Goal: Information Seeking & Learning: Learn about a topic

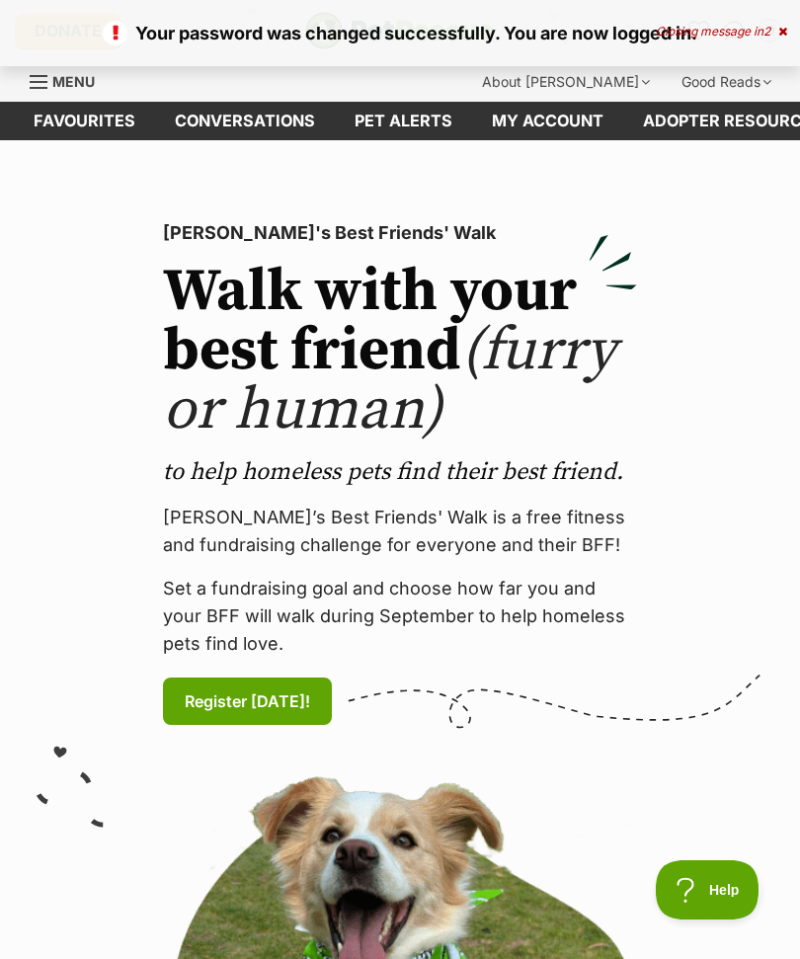
click at [772, 37] on div "Closing message in 2" at bounding box center [721, 32] width 131 height 14
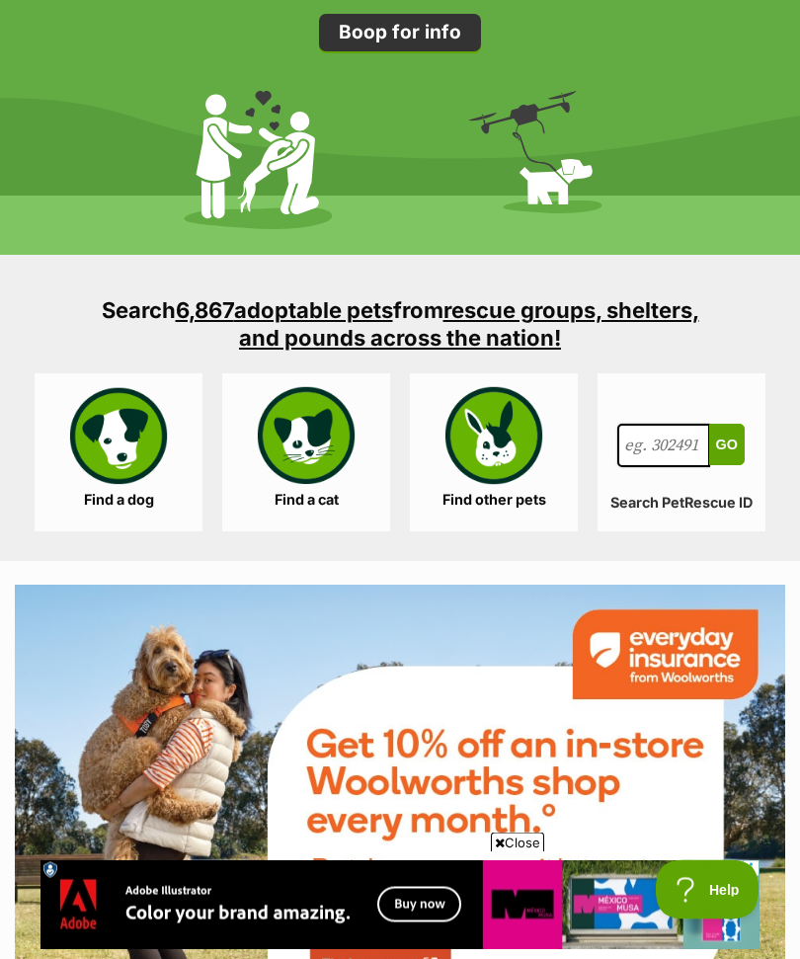
scroll to position [2899, 0]
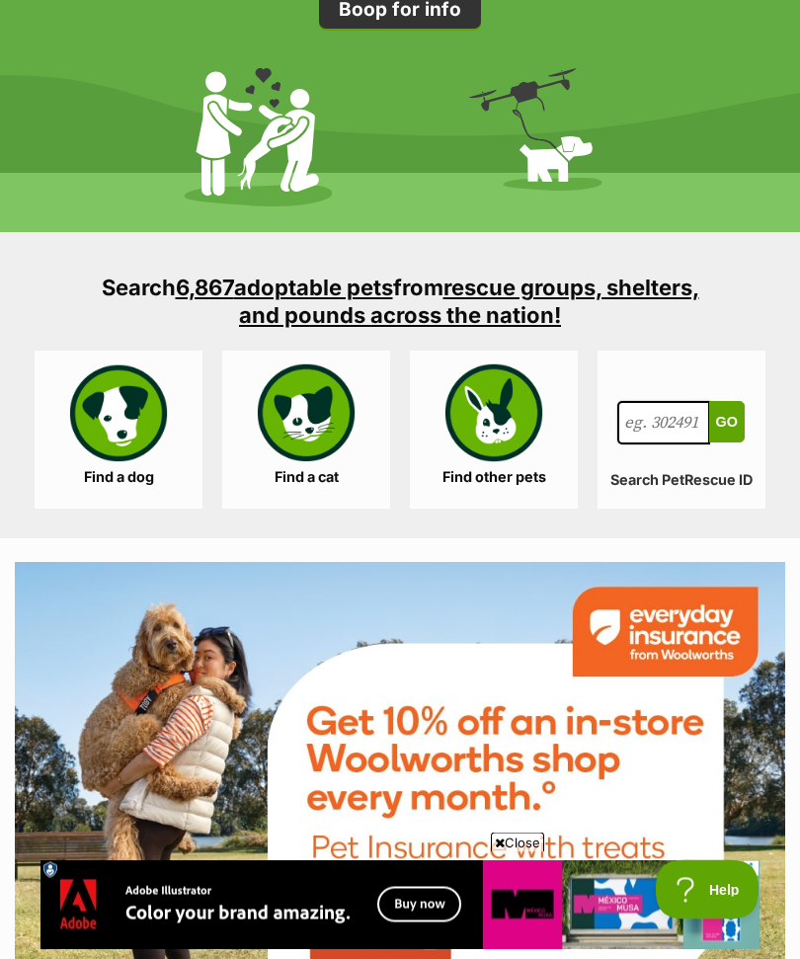
click at [131, 427] on link "Find a dog" at bounding box center [119, 431] width 168 height 158
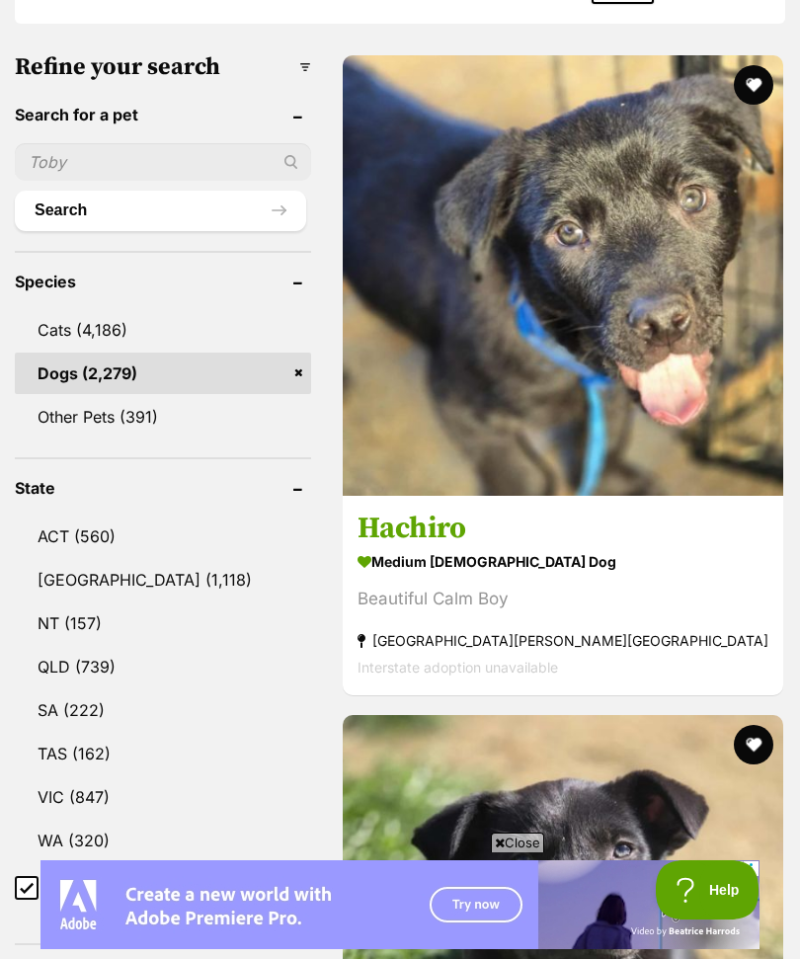
click at [97, 820] on link "WA (320)" at bounding box center [163, 840] width 296 height 41
click at [87, 777] on link "VIC (847)" at bounding box center [163, 797] width 296 height 41
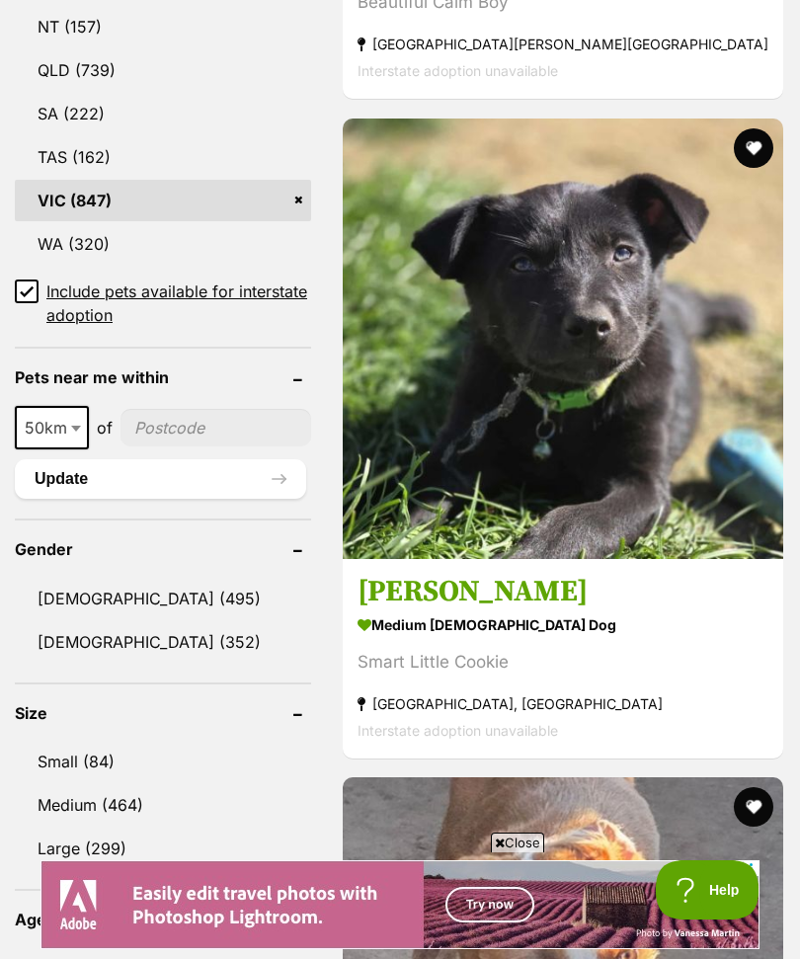
click at [87, 741] on link "Small (84)" at bounding box center [163, 761] width 296 height 41
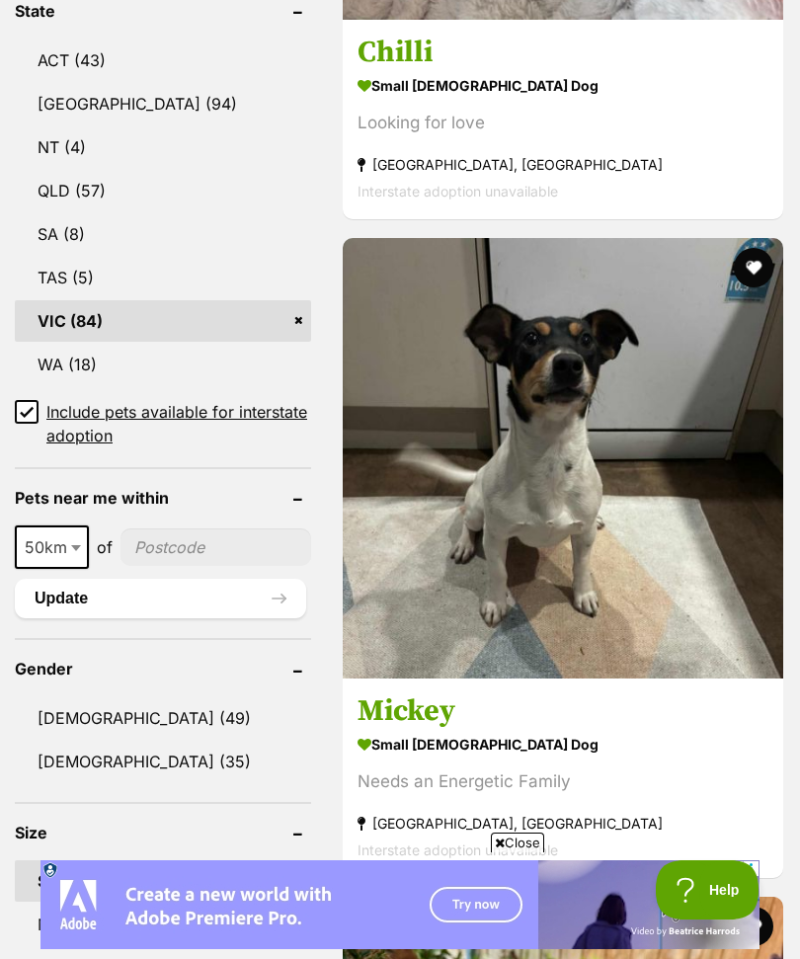
scroll to position [1286, 0]
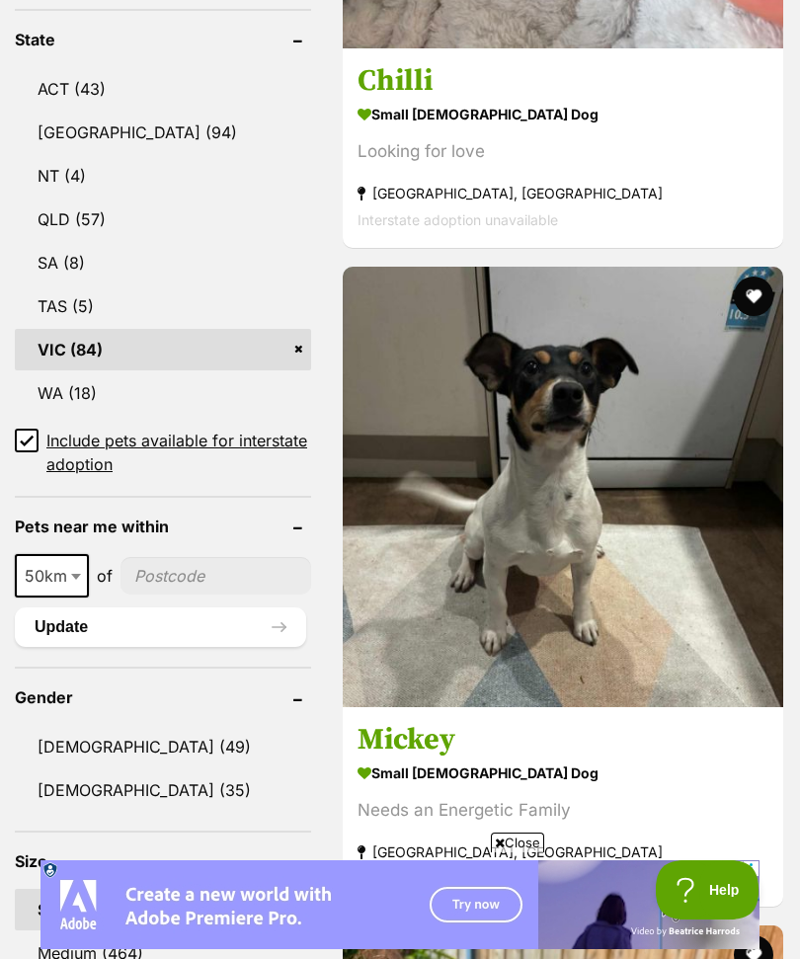
click at [747, 824] on div "Needs an Energetic Family" at bounding box center [563, 810] width 411 height 27
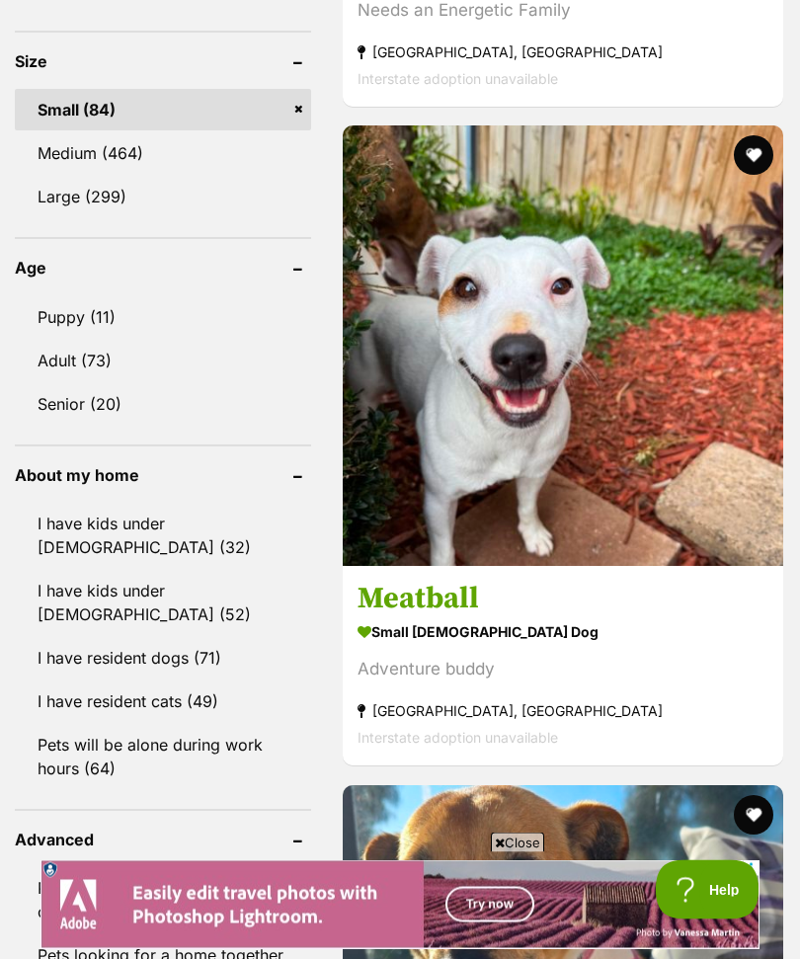
scroll to position [2086, 0]
click at [88, 296] on link "Puppy (11)" at bounding box center [163, 316] width 296 height 41
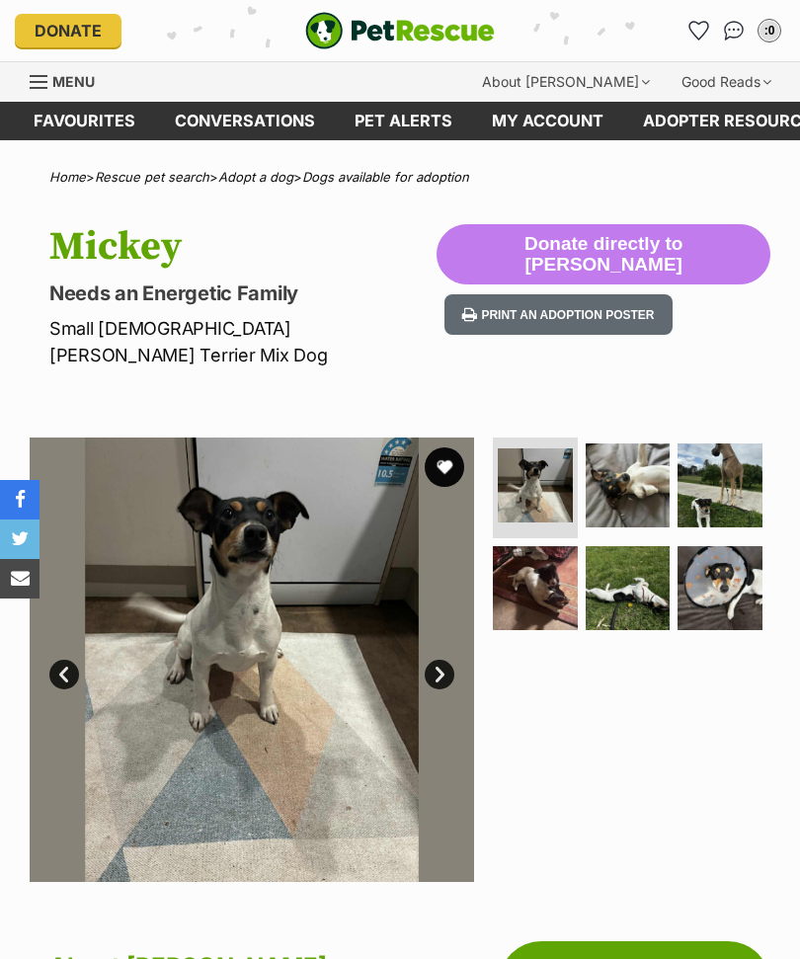
click at [744, 692] on div at bounding box center [630, 660] width 282 height 445
click at [455, 634] on img at bounding box center [252, 660] width 445 height 445
click at [449, 660] on link "Next" at bounding box center [440, 675] width 30 height 30
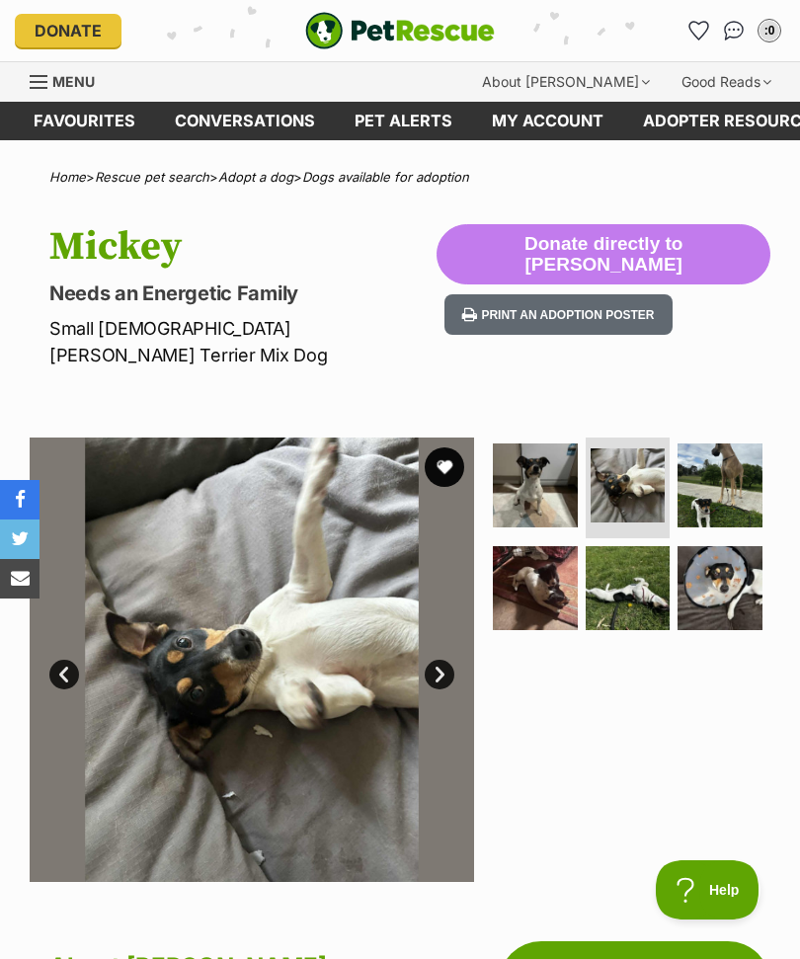
click at [443, 660] on link "Next" at bounding box center [440, 675] width 30 height 30
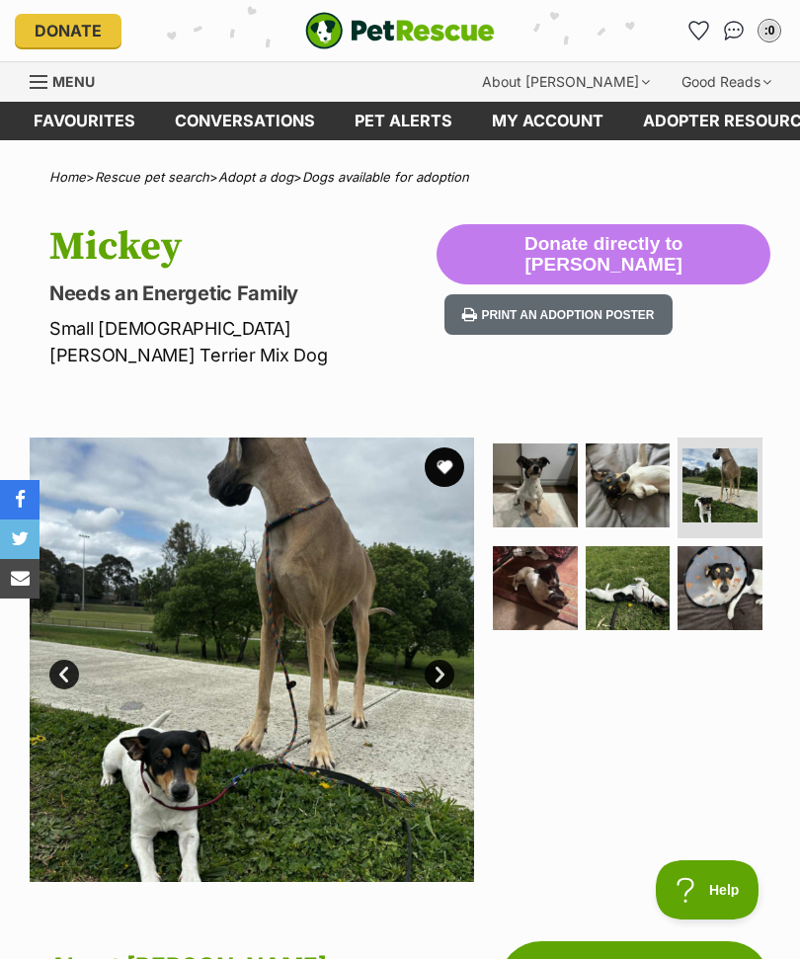
click at [447, 660] on link "Next" at bounding box center [440, 675] width 30 height 30
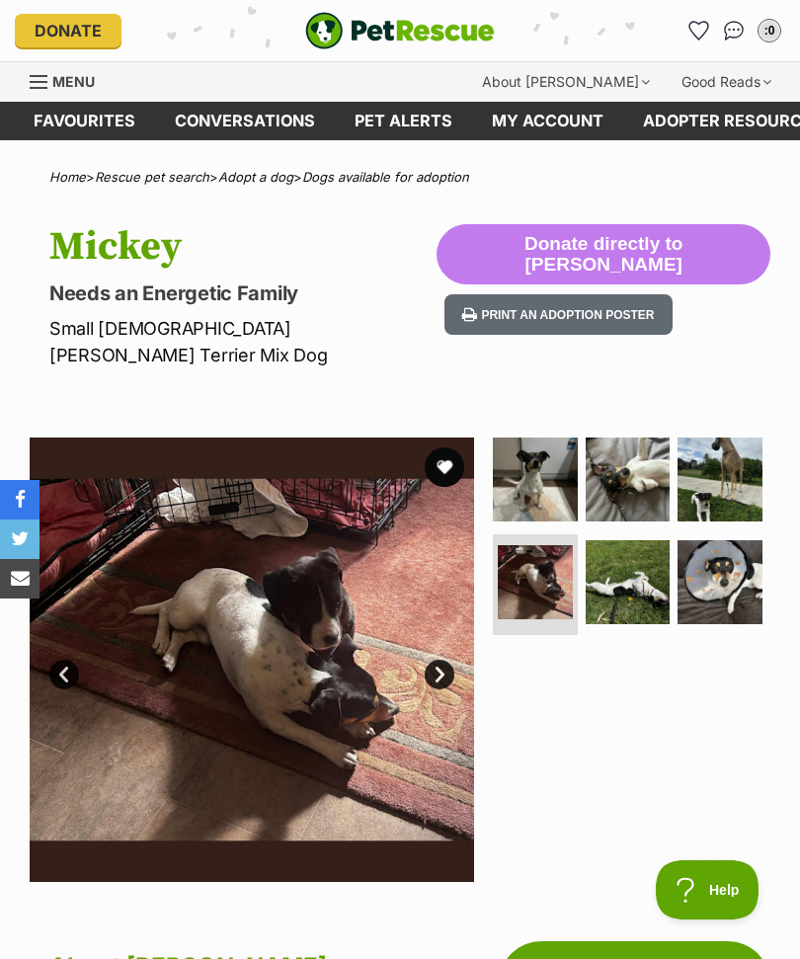
click at [439, 660] on link "Next" at bounding box center [440, 675] width 30 height 30
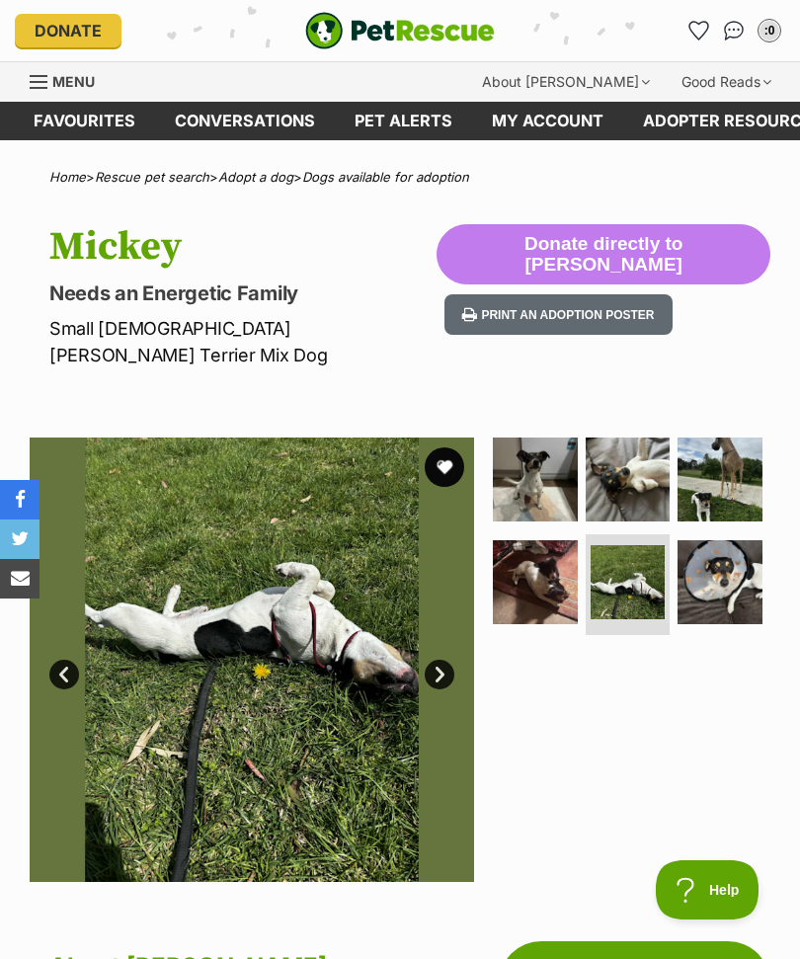
click at [440, 660] on link "Next" at bounding box center [440, 675] width 30 height 30
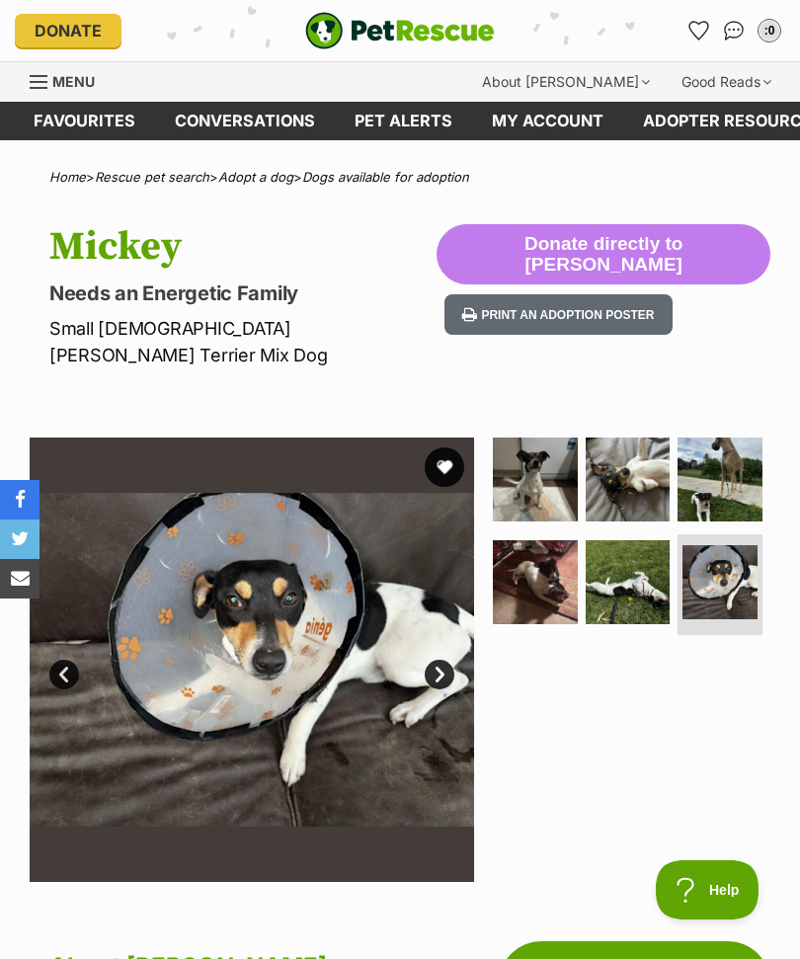
click at [444, 660] on link "Next" at bounding box center [440, 675] width 30 height 30
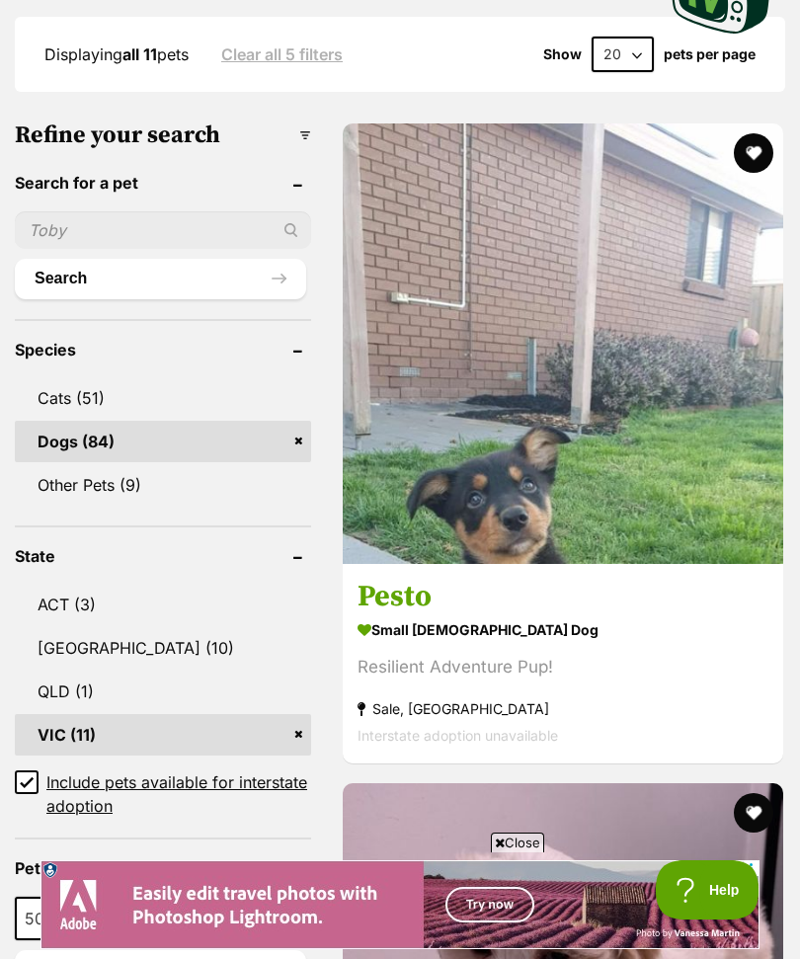
click at [629, 455] on img at bounding box center [563, 343] width 441 height 441
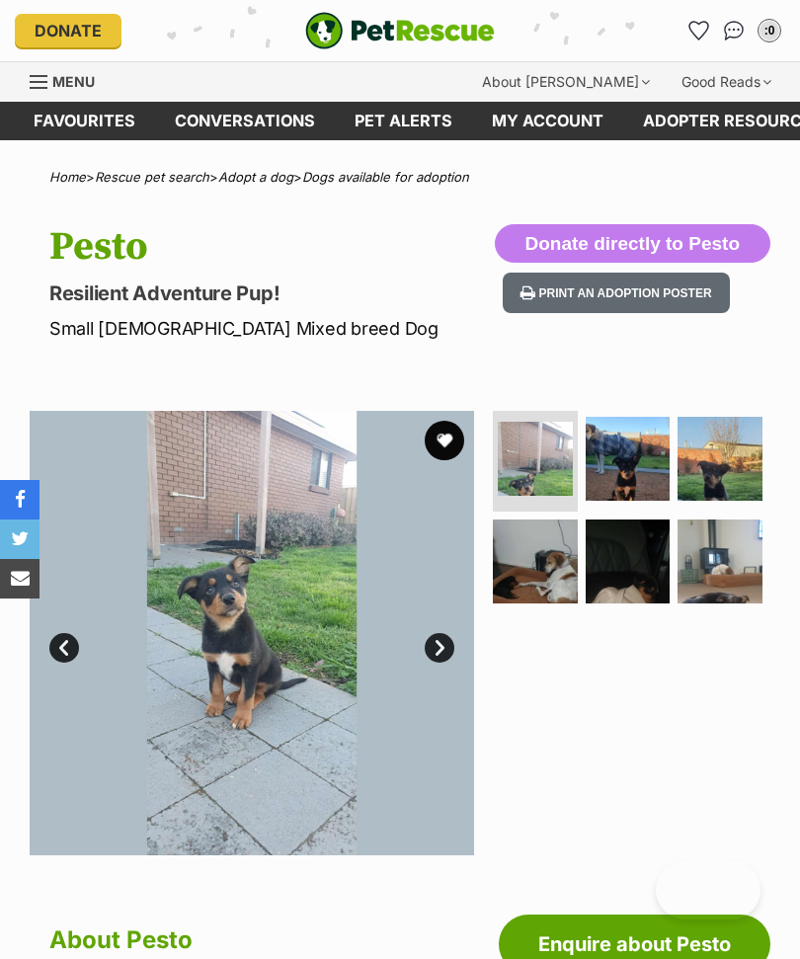
click at [446, 651] on link "Next" at bounding box center [440, 648] width 30 height 30
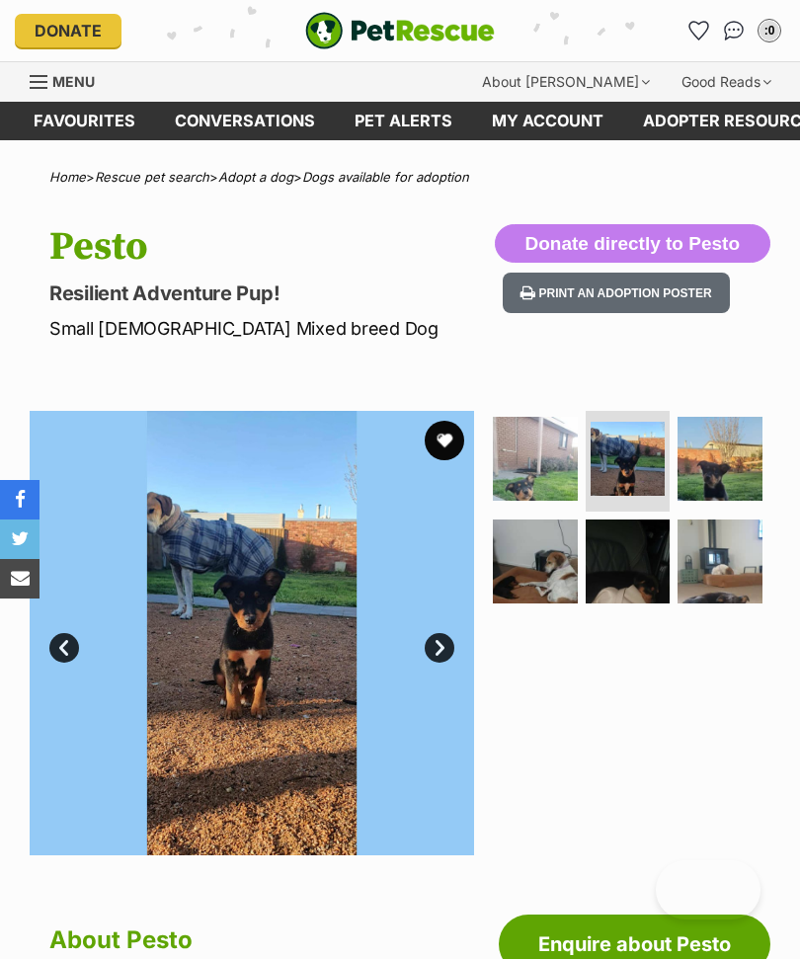
click at [443, 642] on link "Next" at bounding box center [440, 648] width 30 height 30
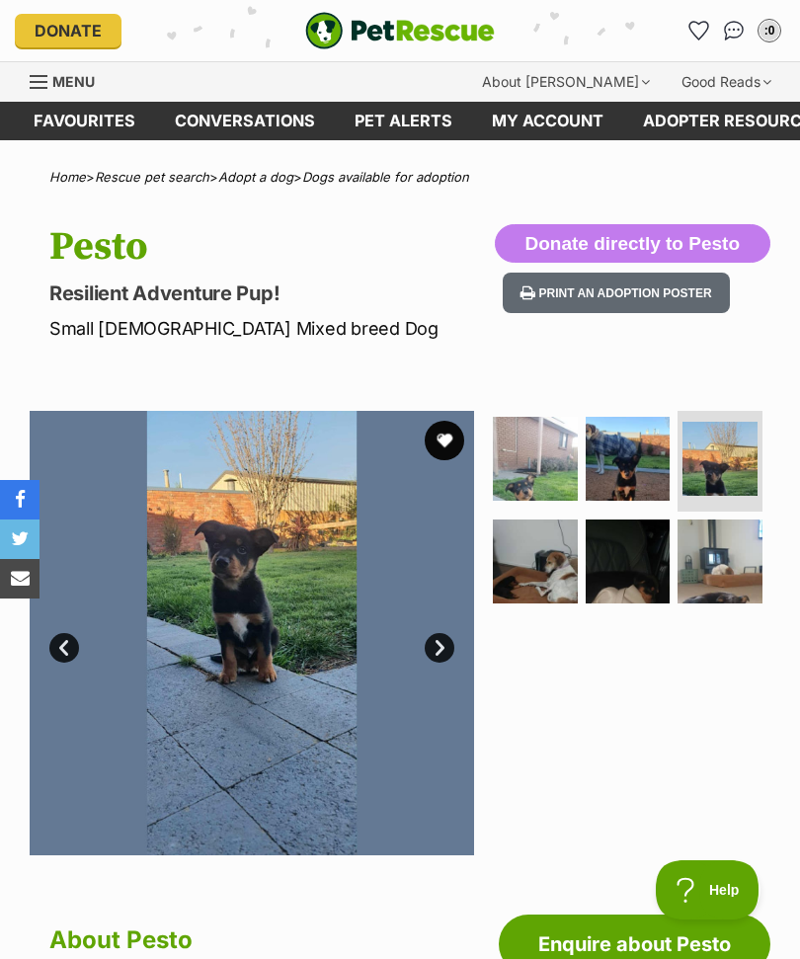
click at [441, 644] on link "Next" at bounding box center [440, 648] width 30 height 30
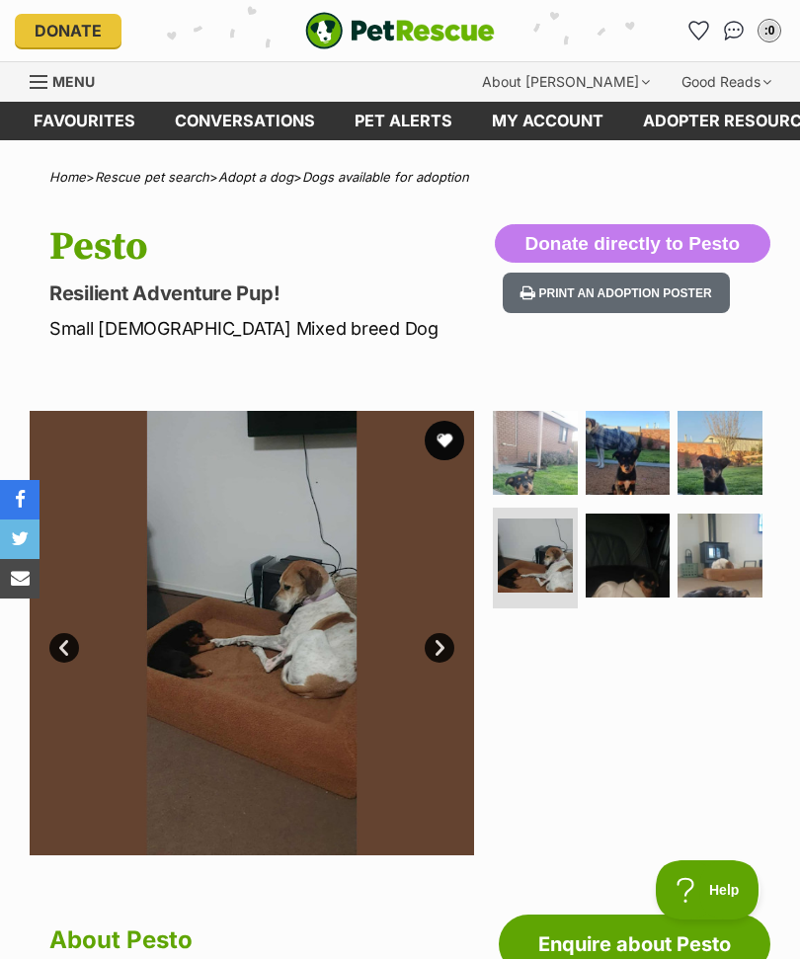
click at [448, 649] on link "Next" at bounding box center [440, 648] width 30 height 30
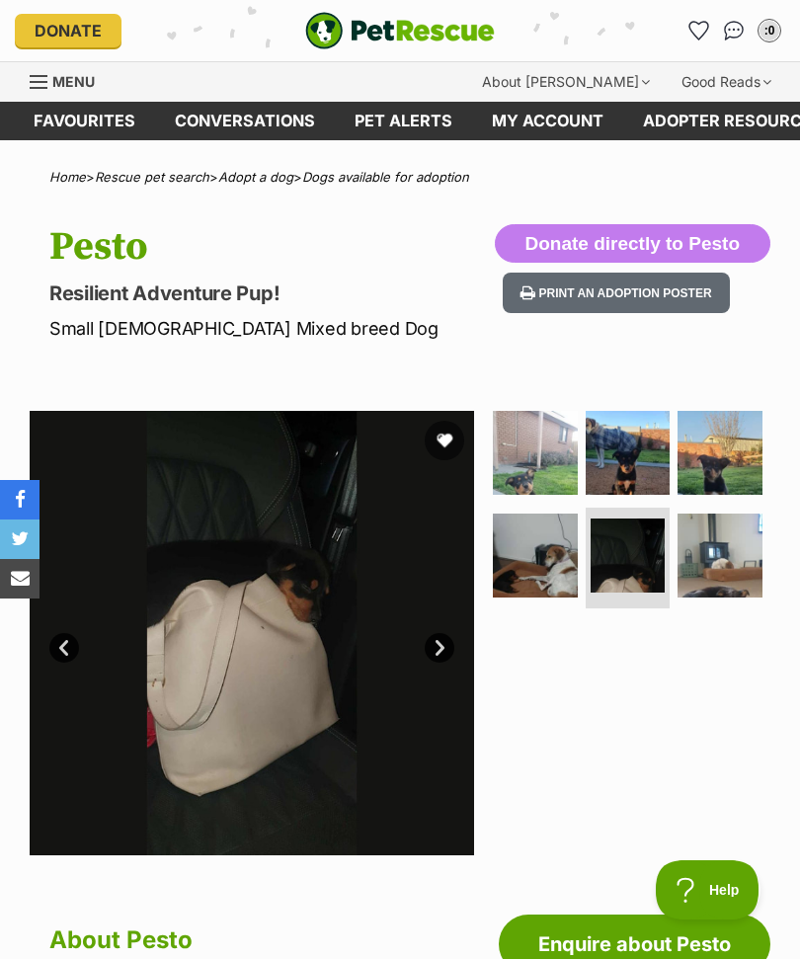
click at [441, 650] on link "Next" at bounding box center [440, 648] width 30 height 30
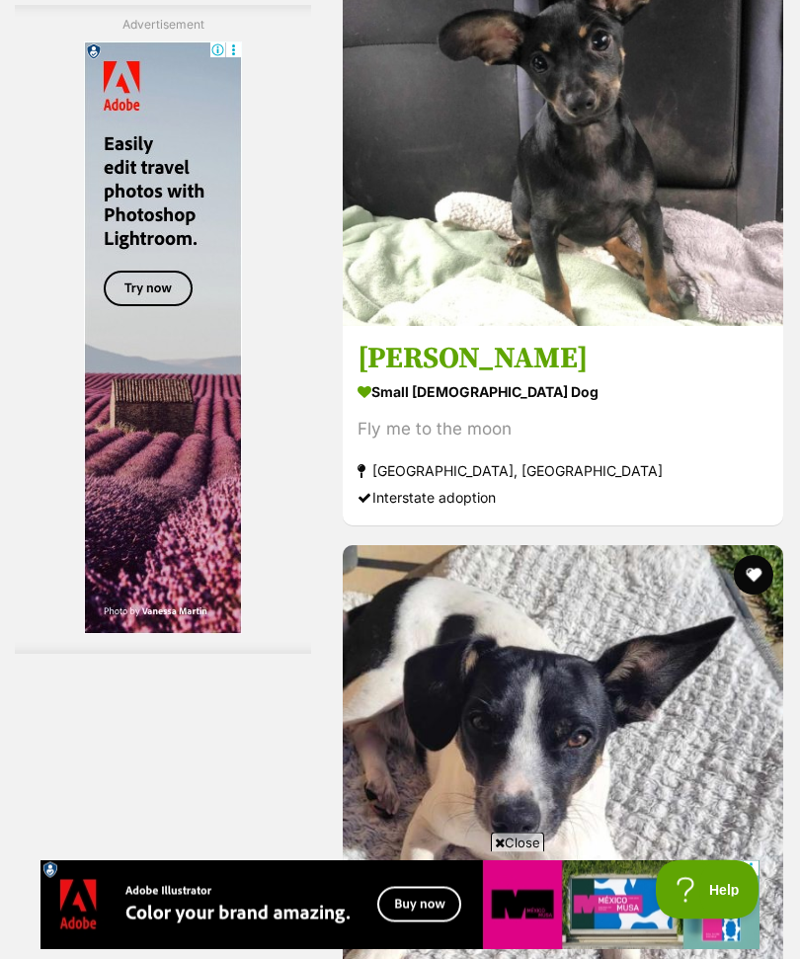
scroll to position [6631, 0]
click at [728, 326] on img at bounding box center [563, 105] width 441 height 441
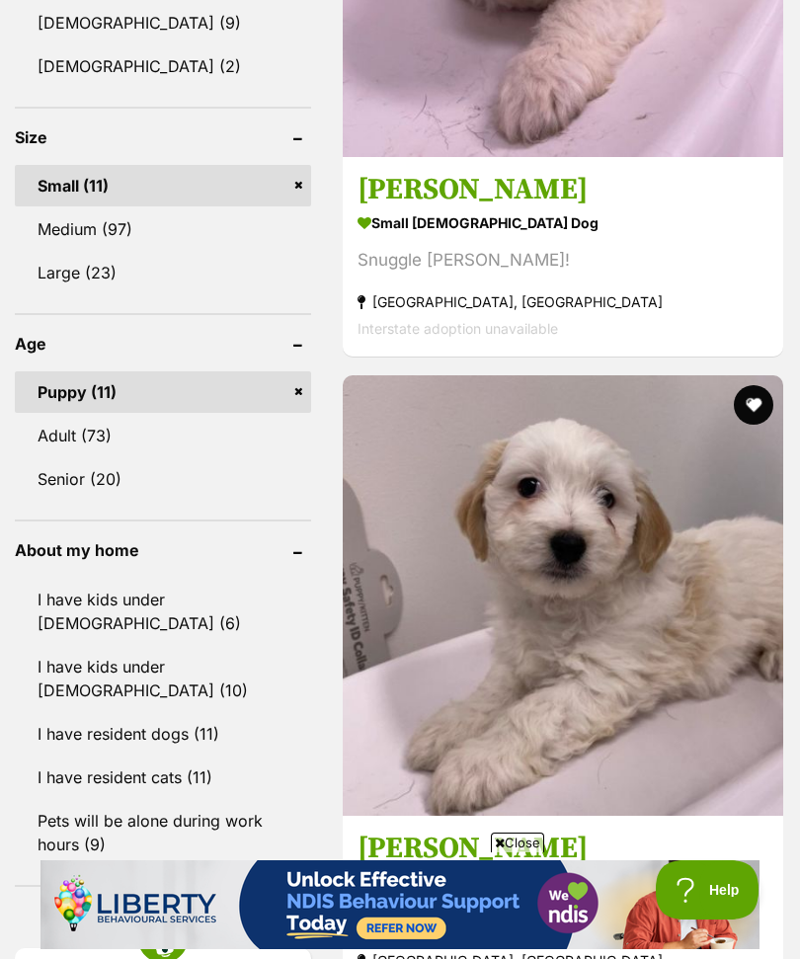
scroll to position [1836, 0]
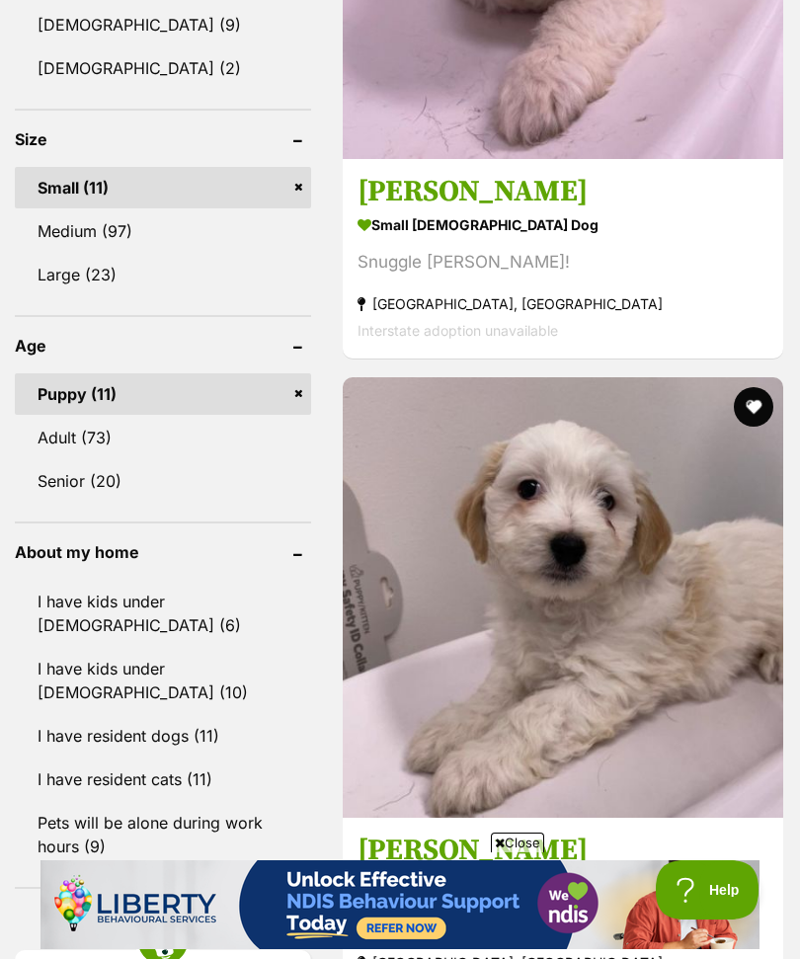
click at [181, 715] on link "I have resident dogs (11)" at bounding box center [163, 735] width 296 height 41
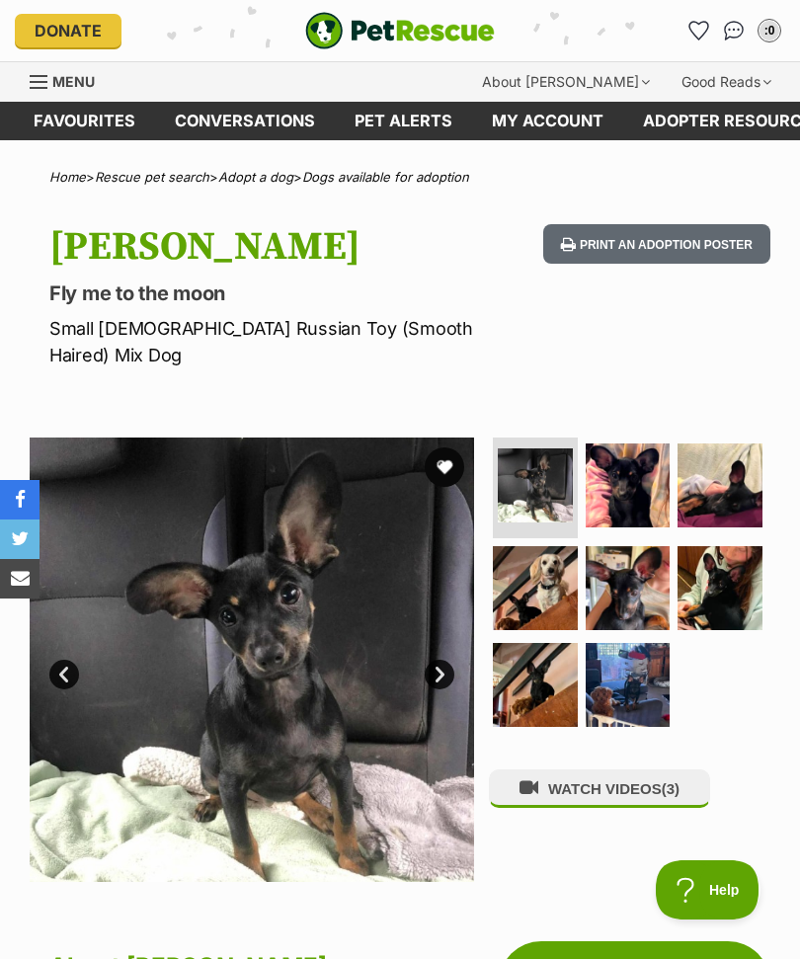
click at [634, 462] on img at bounding box center [628, 486] width 85 height 85
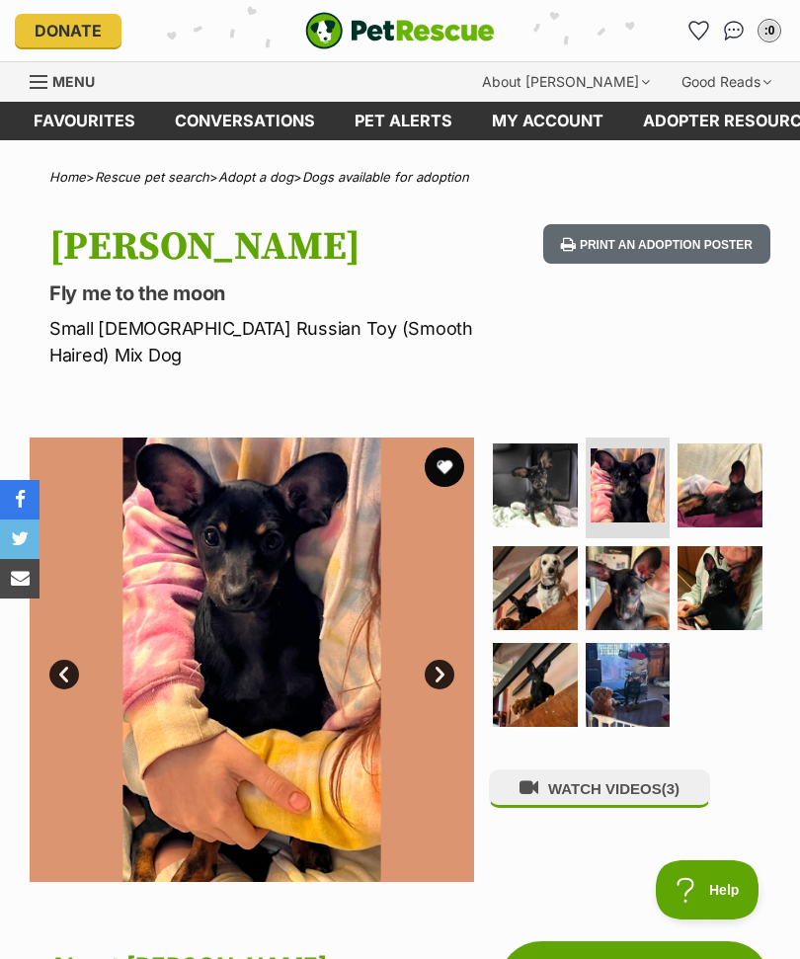
click at [730, 454] on img at bounding box center [720, 486] width 85 height 85
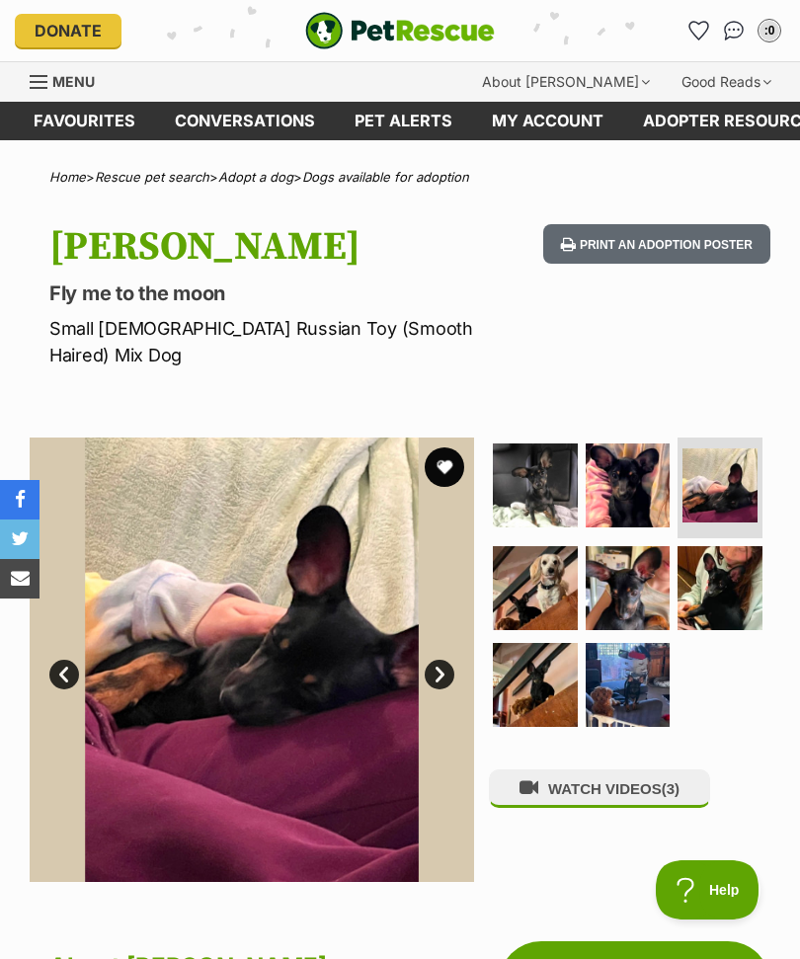
click at [543, 569] on img at bounding box center [535, 588] width 85 height 85
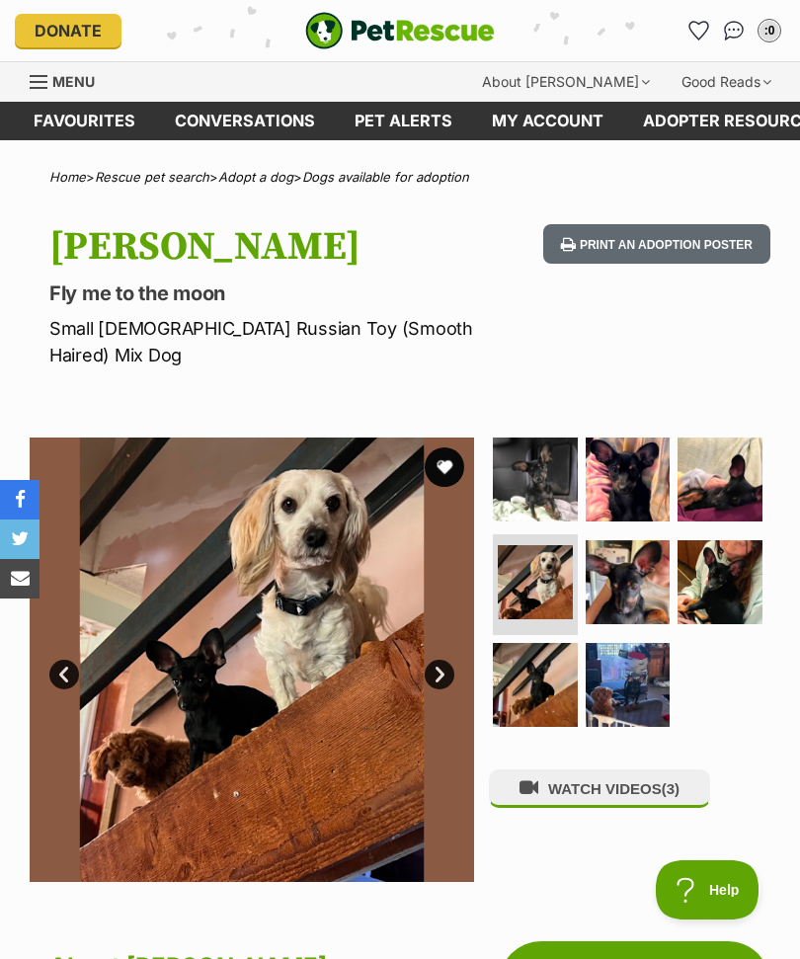
click at [633, 564] on img at bounding box center [628, 582] width 85 height 85
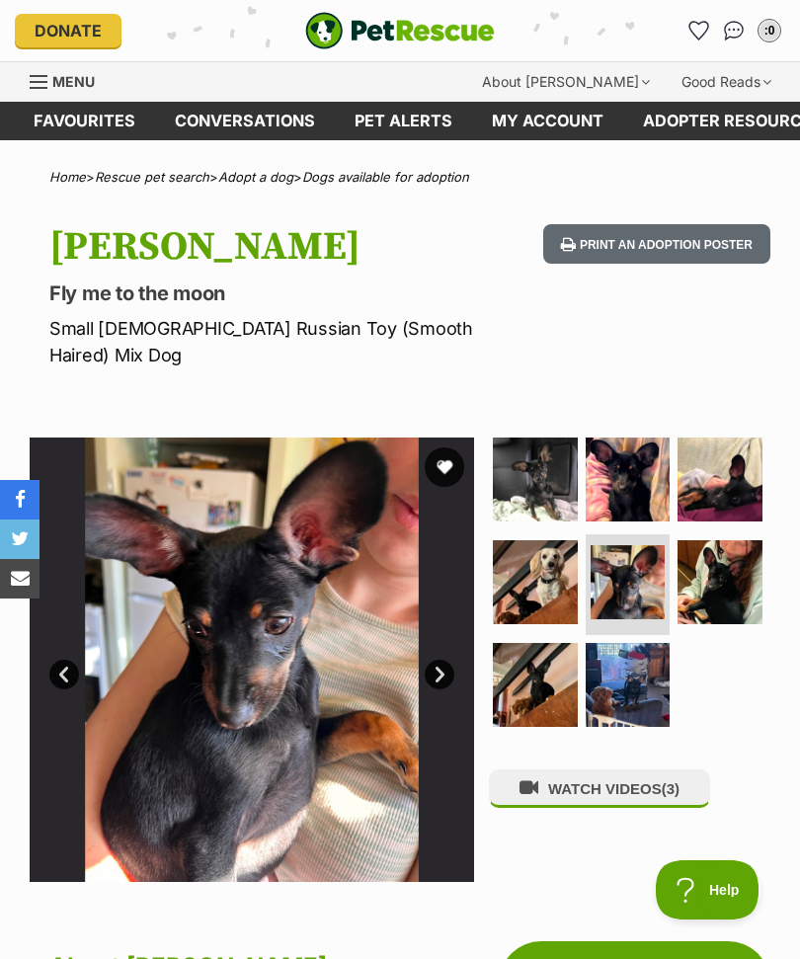
click at [720, 561] on img at bounding box center [720, 582] width 85 height 85
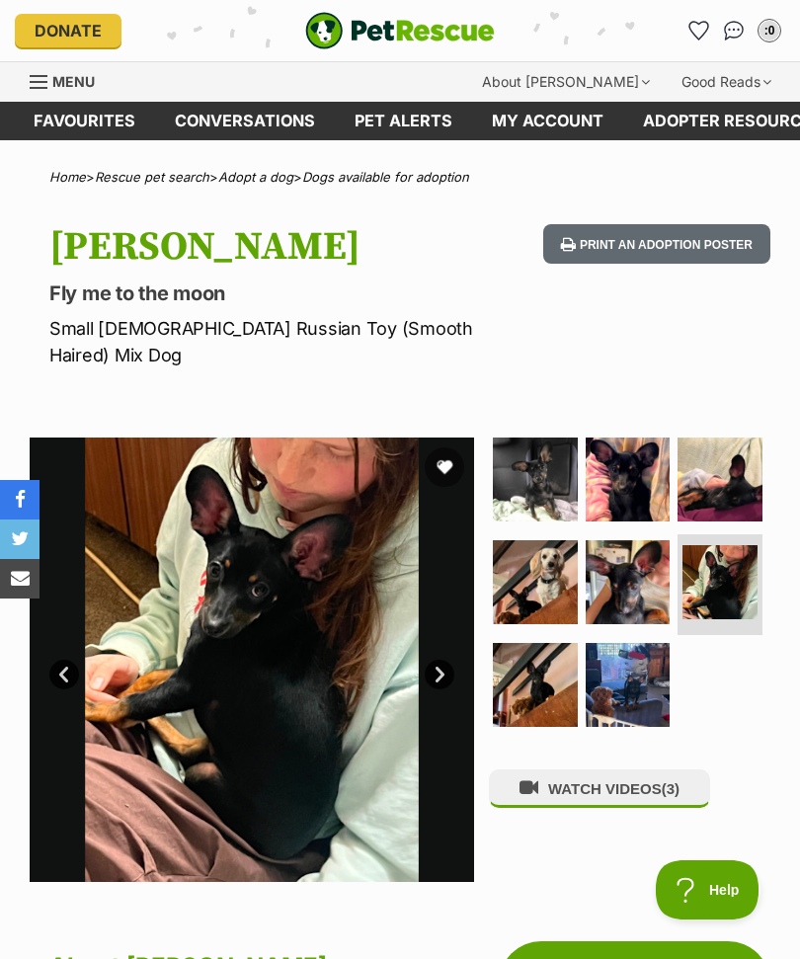
click at [551, 665] on img at bounding box center [535, 685] width 85 height 85
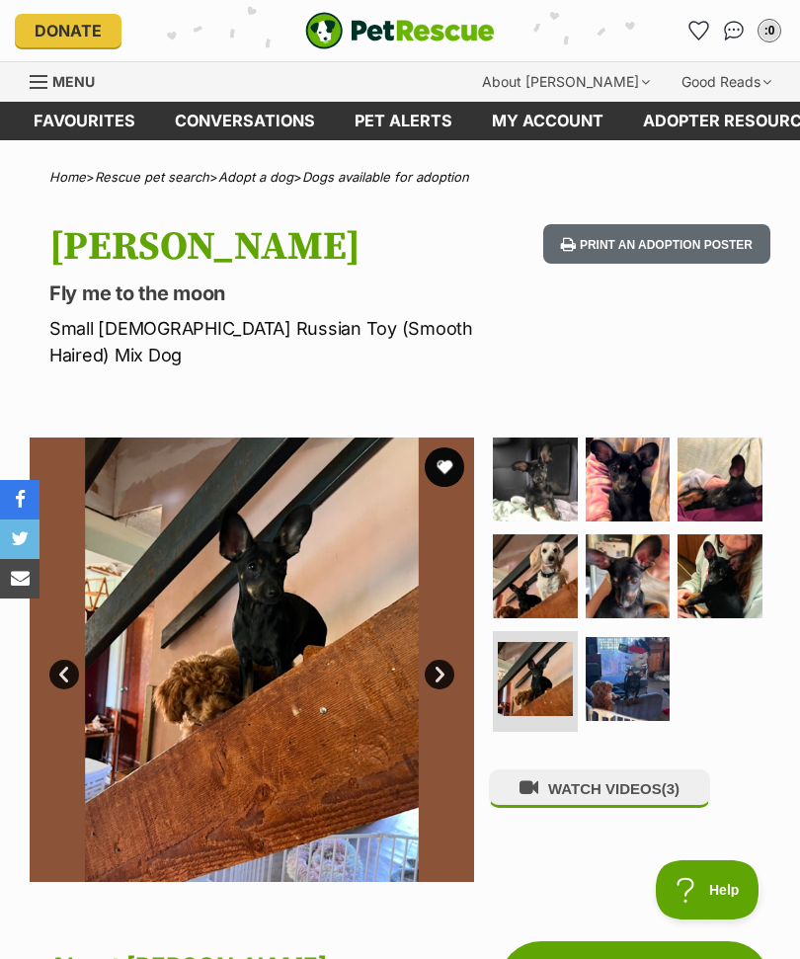
click at [639, 654] on img at bounding box center [628, 679] width 85 height 85
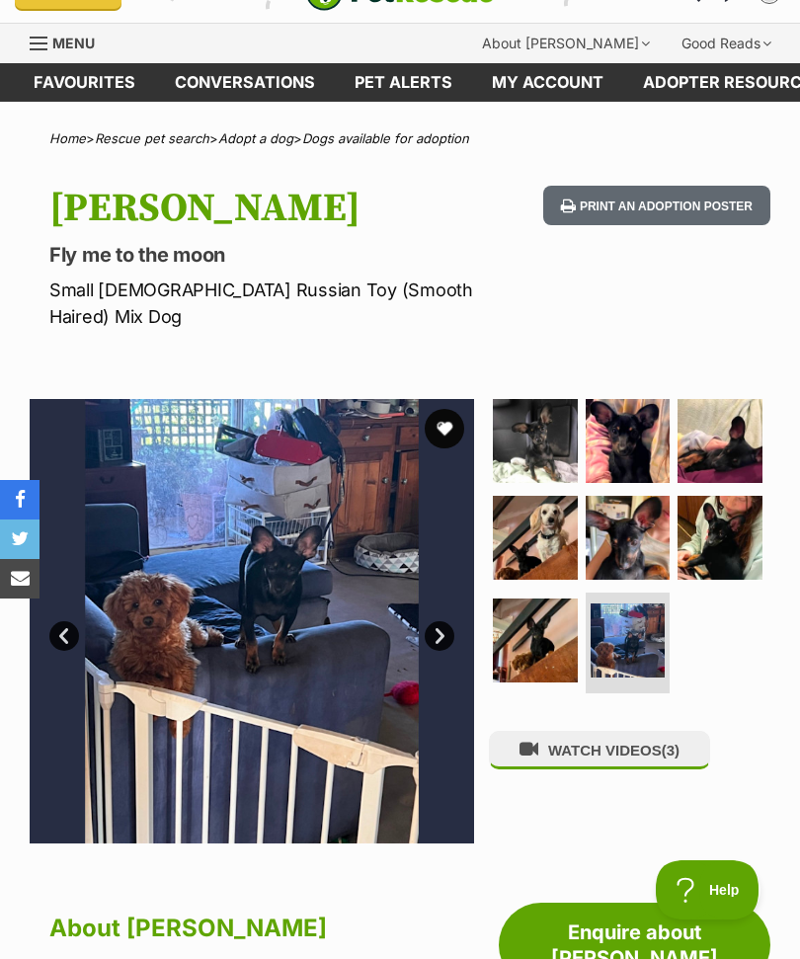
scroll to position [38, 0]
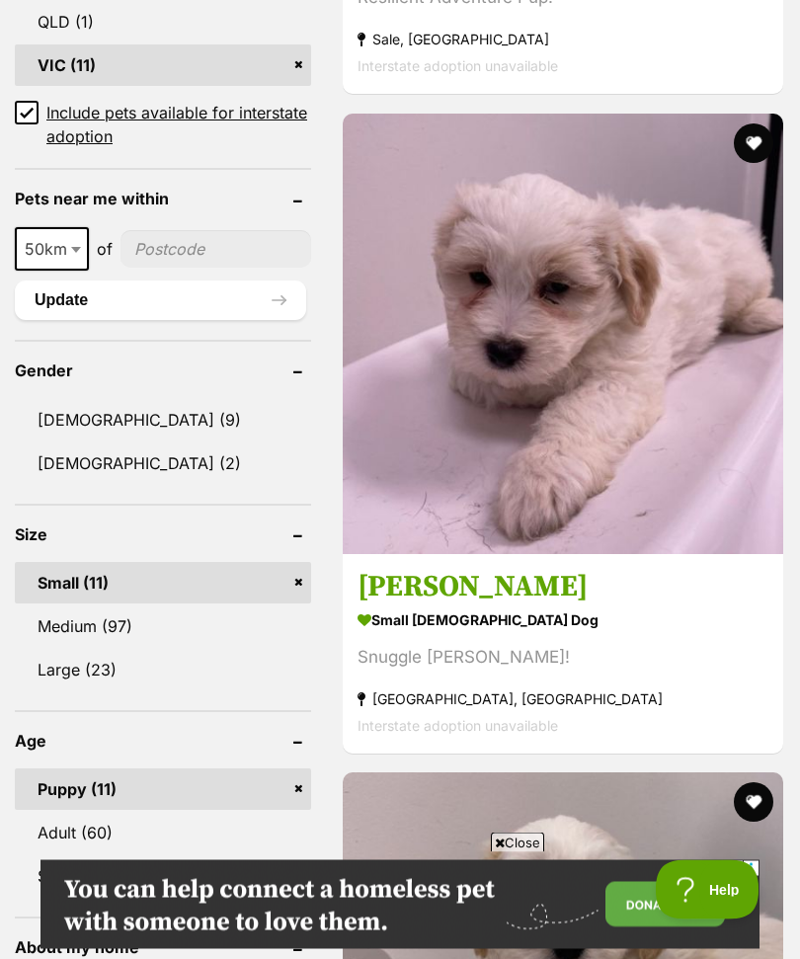
scroll to position [1440, 0]
click at [126, 606] on link "Medium (97)" at bounding box center [163, 626] width 296 height 41
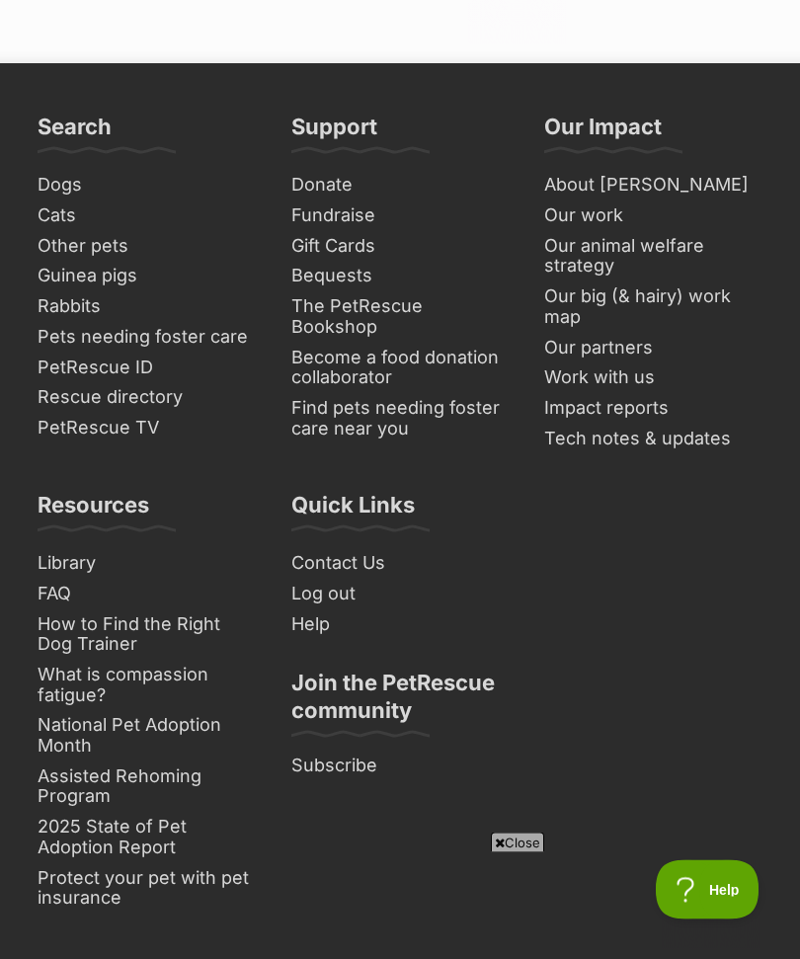
scroll to position [15702, 0]
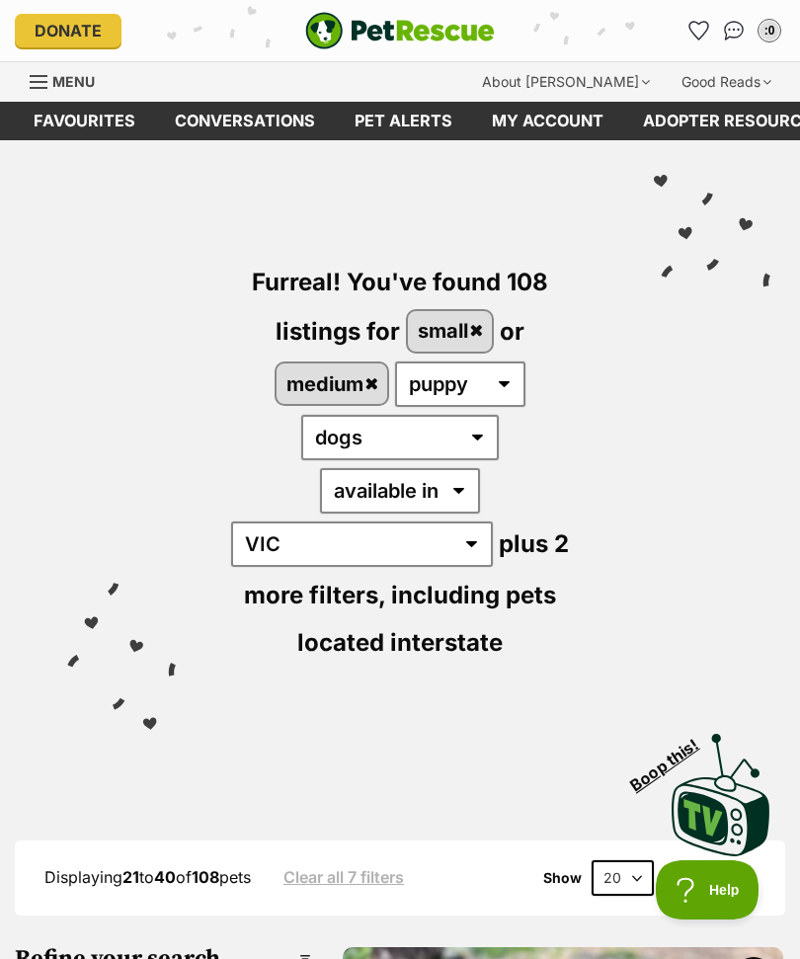
click at [413, 43] on img "PetRescue" at bounding box center [400, 31] width 190 height 38
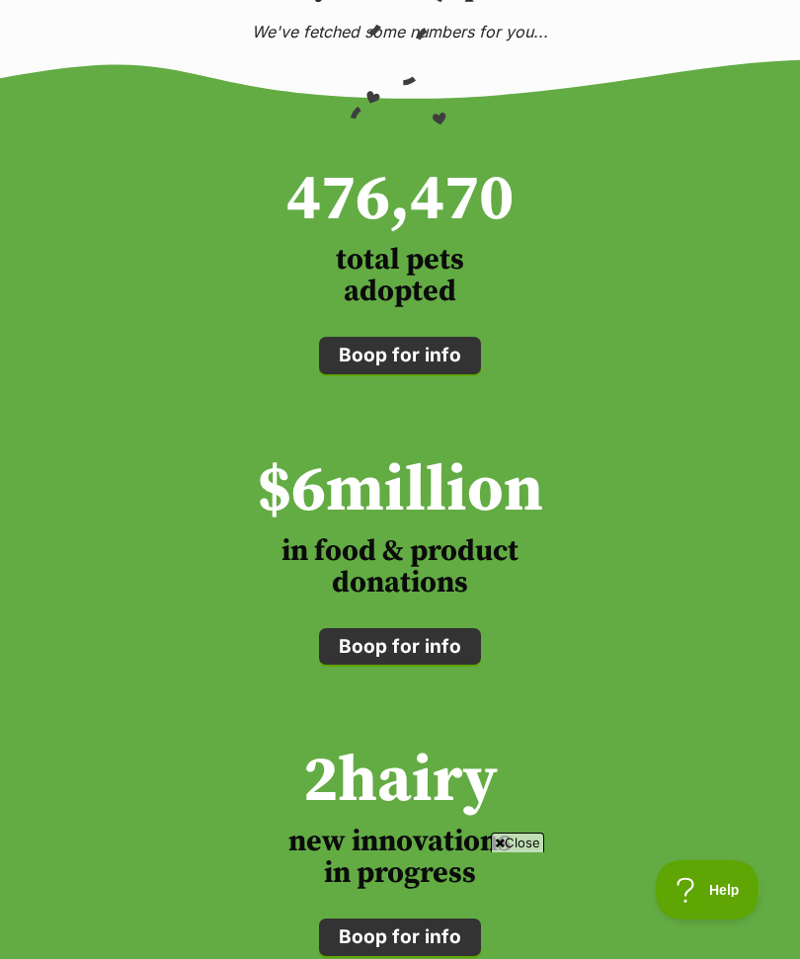
scroll to position [2878, 0]
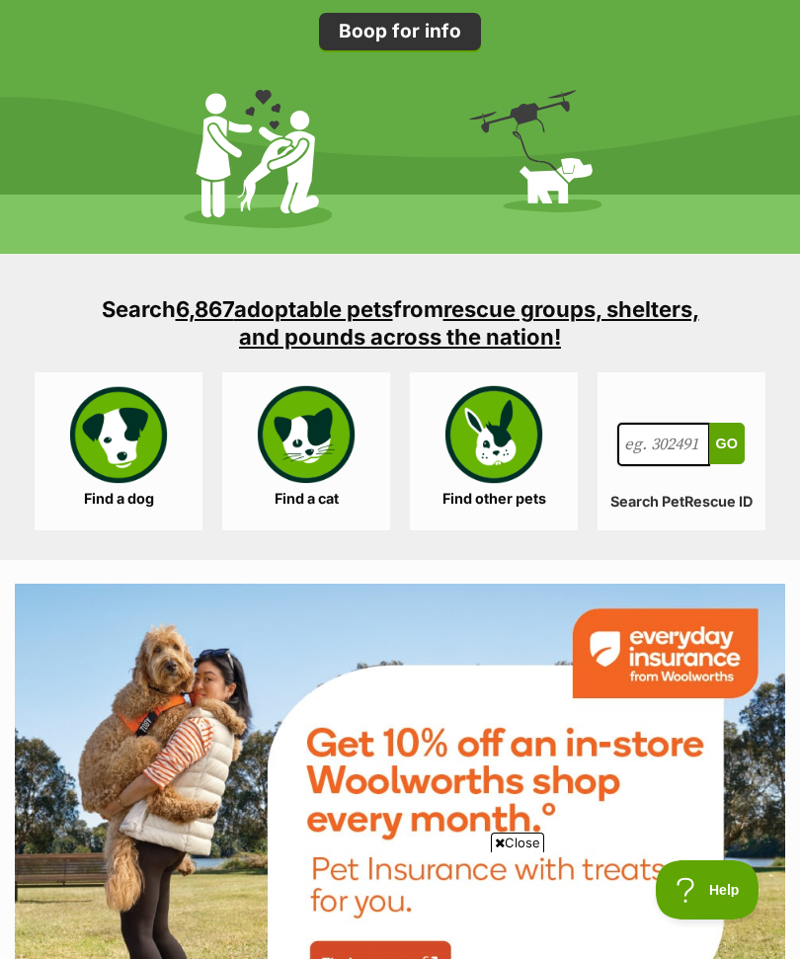
click at [336, 468] on link "Find a cat" at bounding box center [306, 451] width 168 height 158
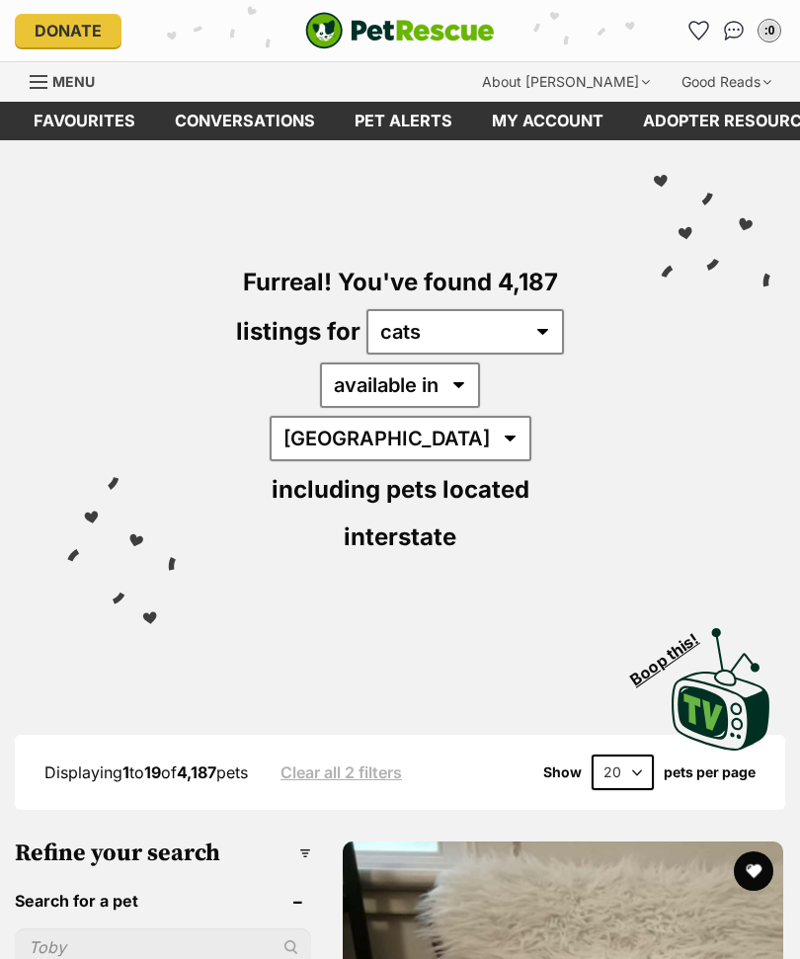
scroll to position [803, 0]
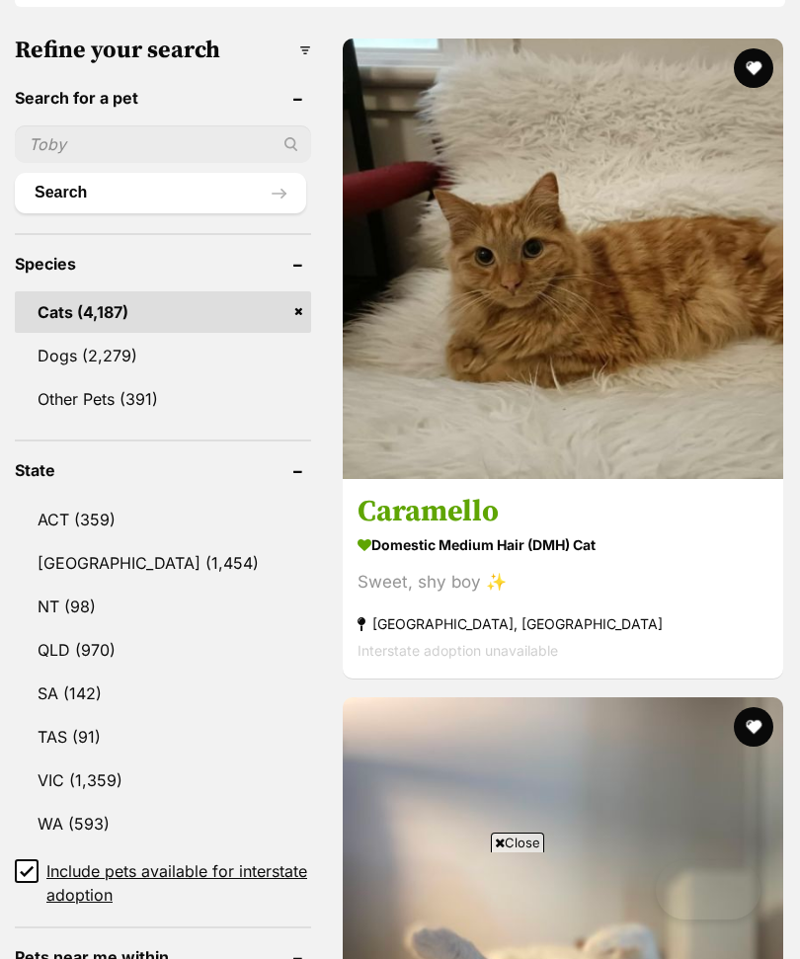
click at [36, 859] on input "Include pets available for interstate adoption" at bounding box center [27, 871] width 24 height 24
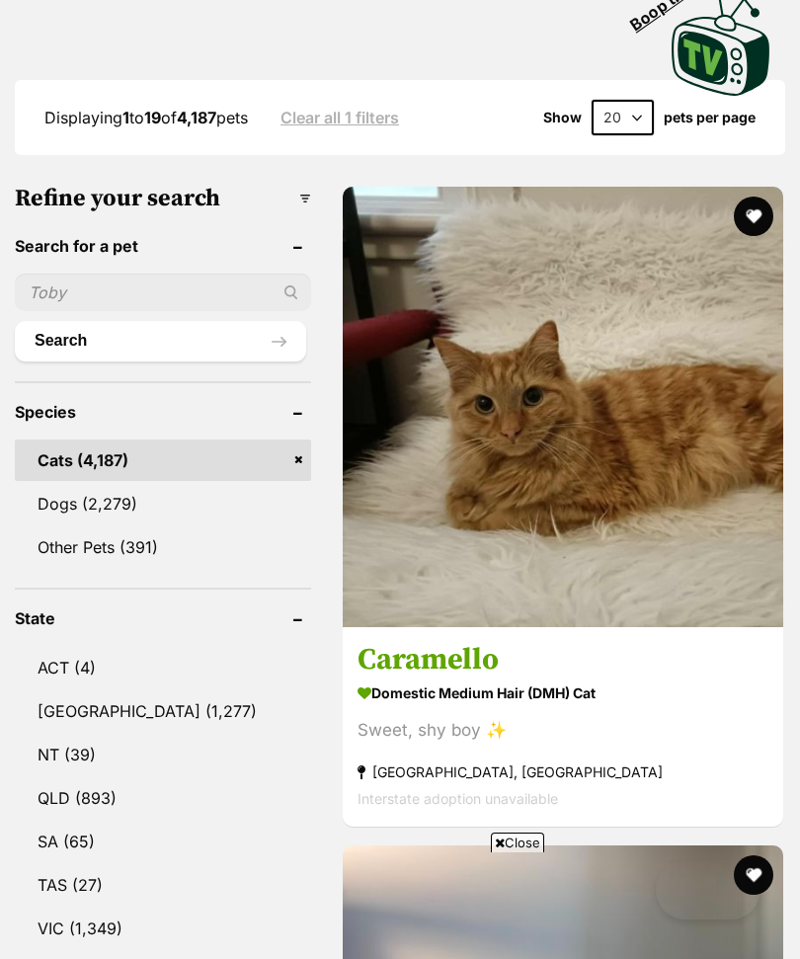
scroll to position [715, 0]
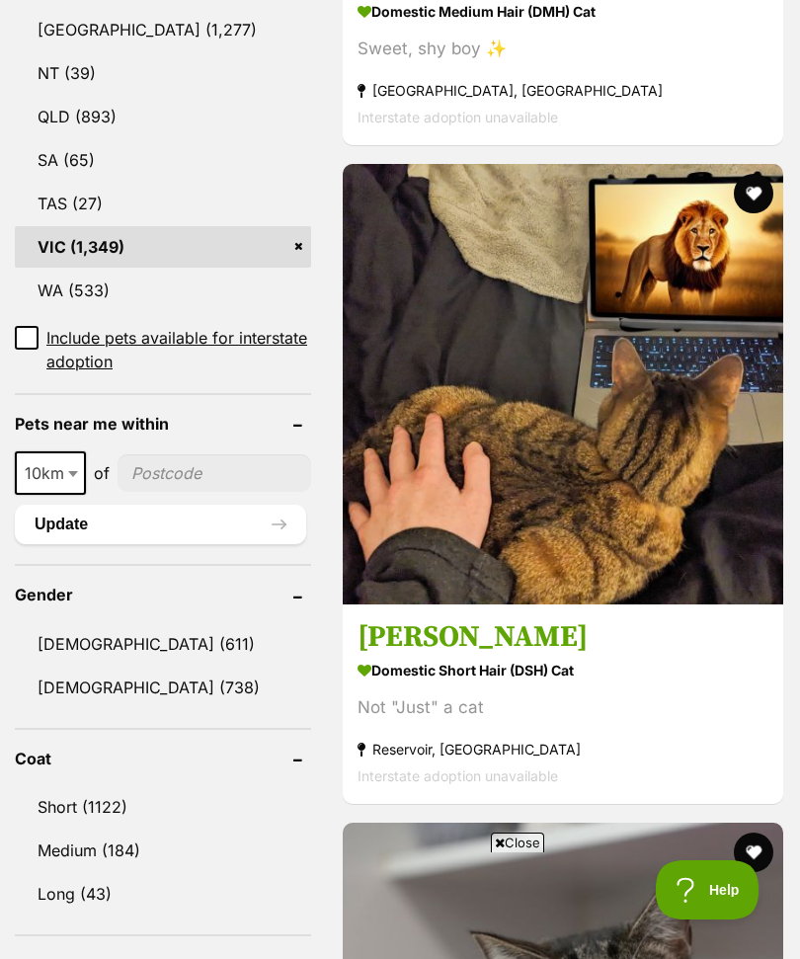
click at [107, 667] on link "Female (738)" at bounding box center [163, 687] width 296 height 41
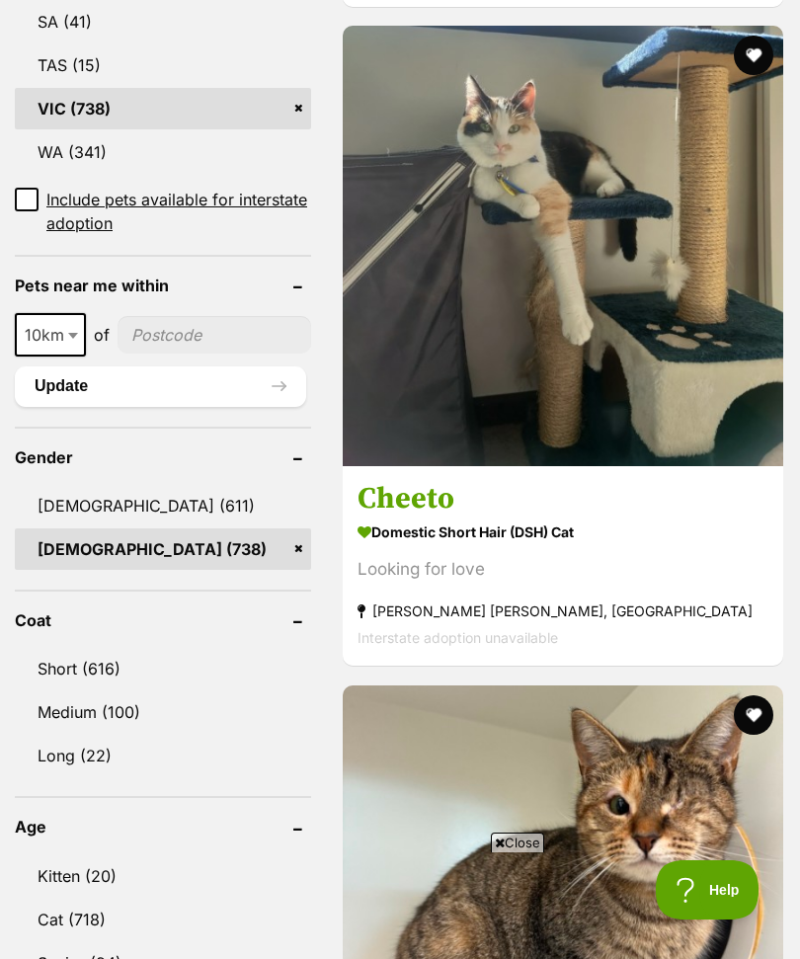
click at [98, 856] on link "Kitten (20)" at bounding box center [163, 876] width 296 height 41
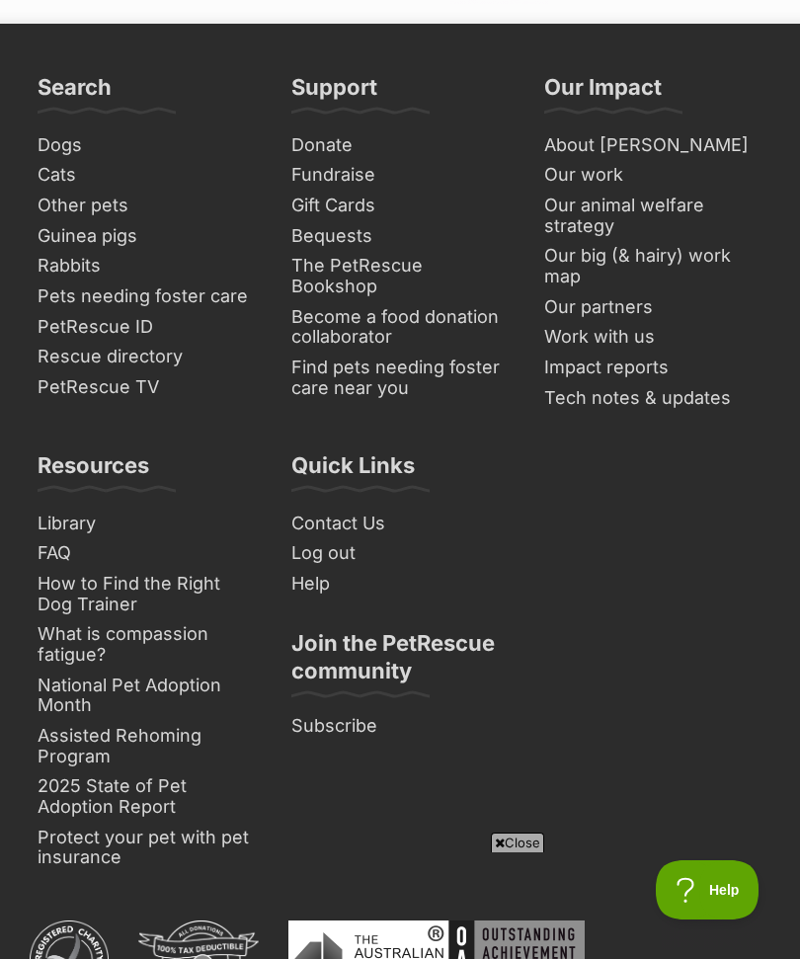
scroll to position [15372, 0]
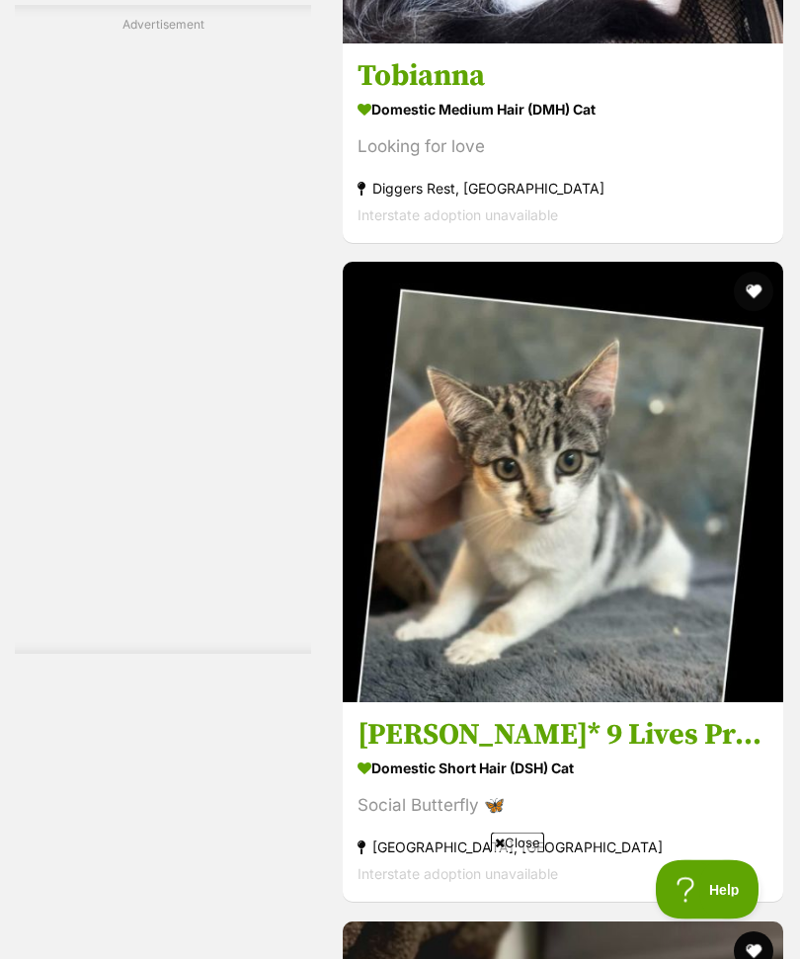
scroll to position [11567, 0]
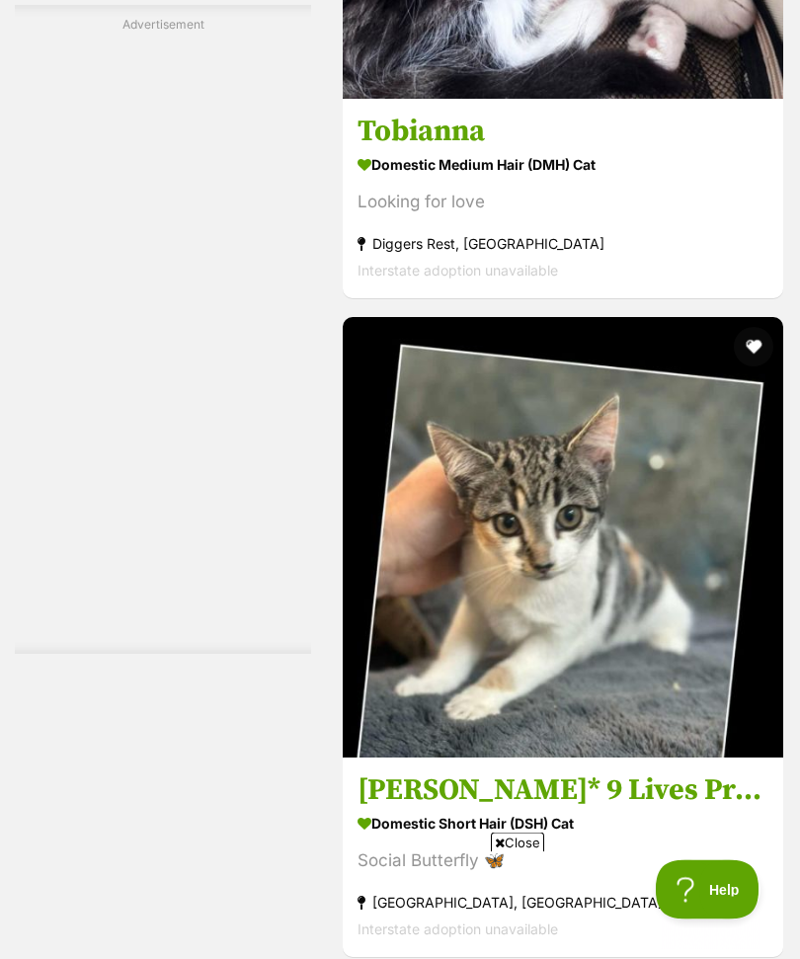
click at [443, 151] on h3 "Tobianna" at bounding box center [563, 133] width 411 height 38
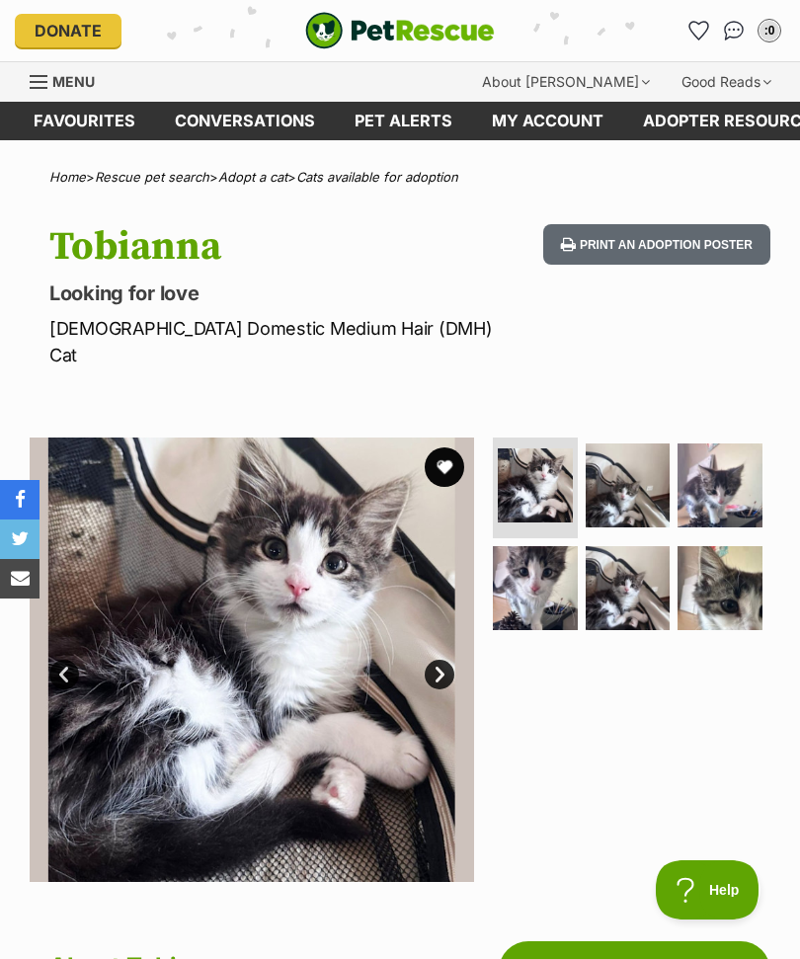
click at [635, 456] on img at bounding box center [628, 486] width 85 height 85
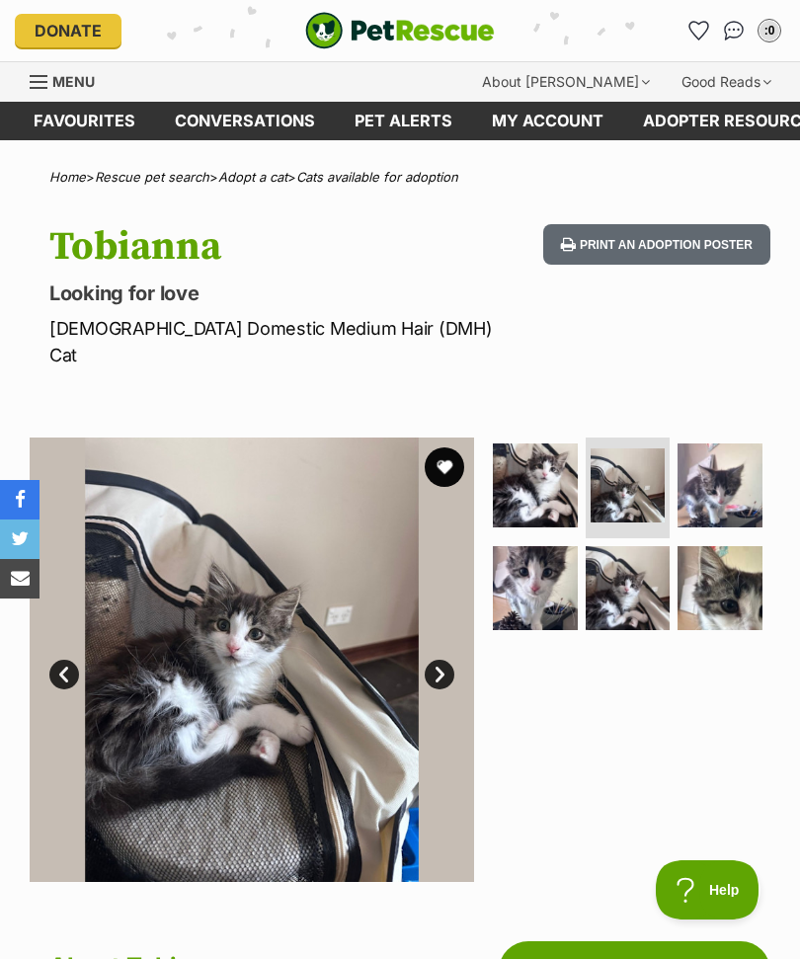
click at [725, 475] on img at bounding box center [720, 486] width 85 height 85
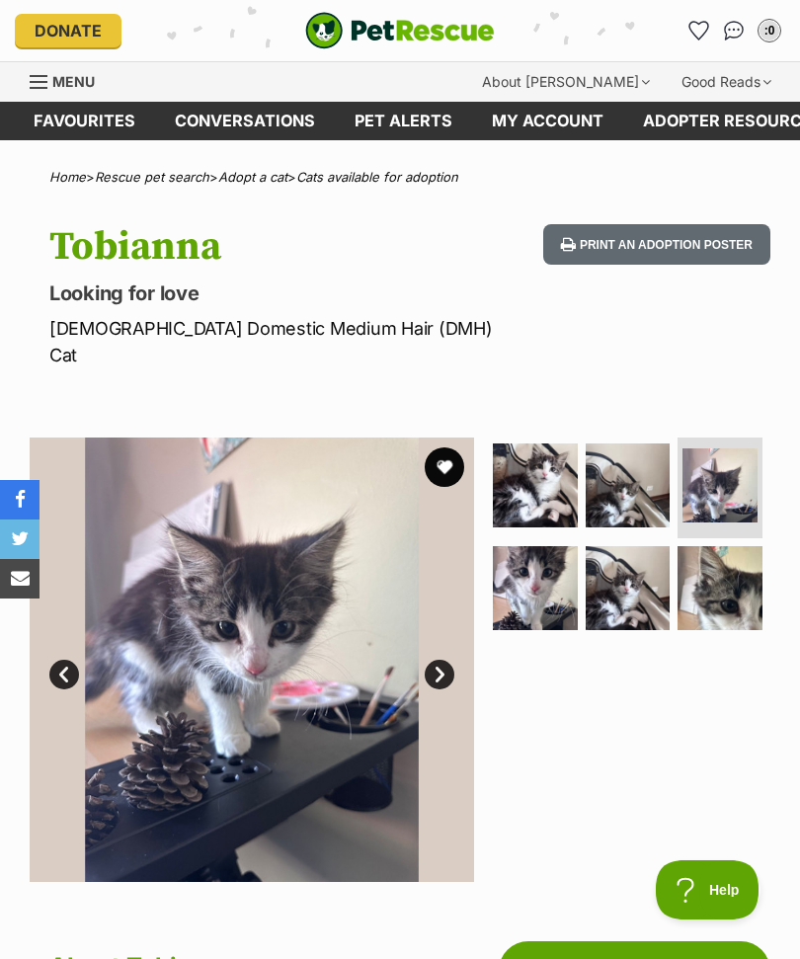
click at [551, 577] on img at bounding box center [535, 588] width 85 height 85
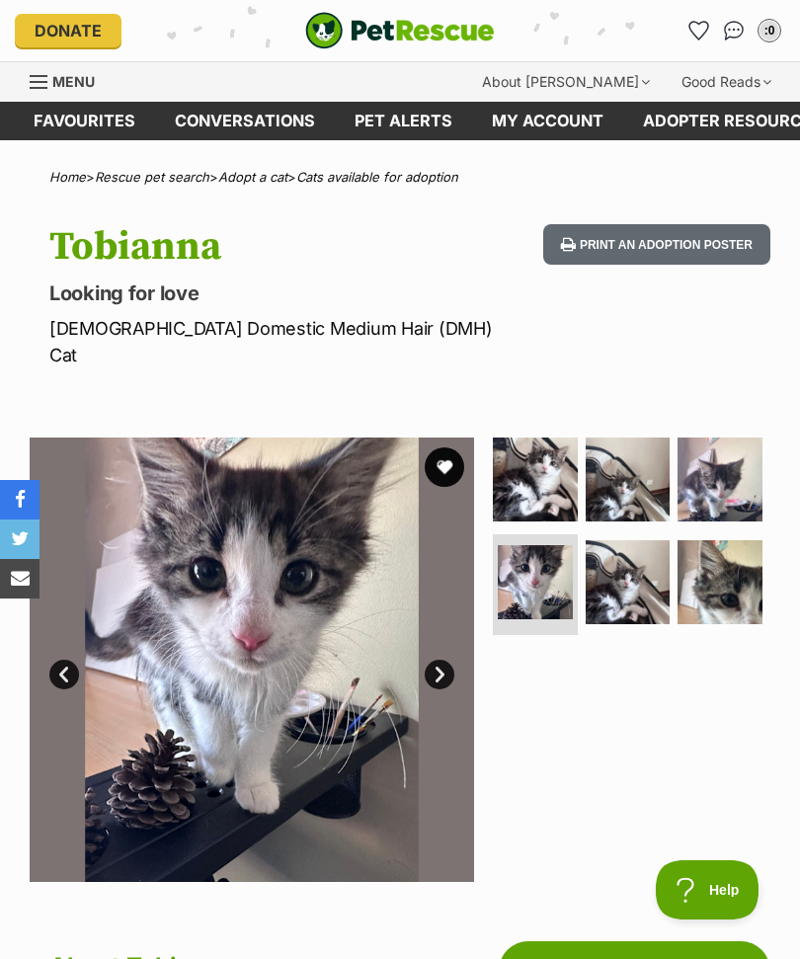
click at [638, 550] on img at bounding box center [628, 582] width 85 height 85
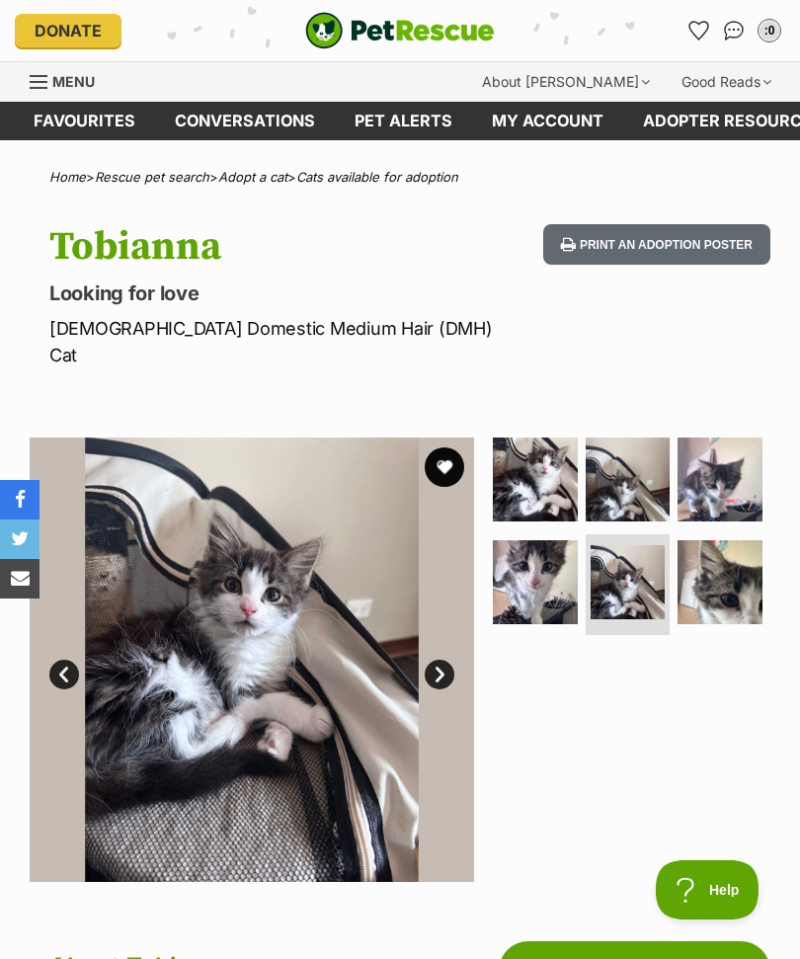
click at [755, 555] on img at bounding box center [720, 582] width 85 height 85
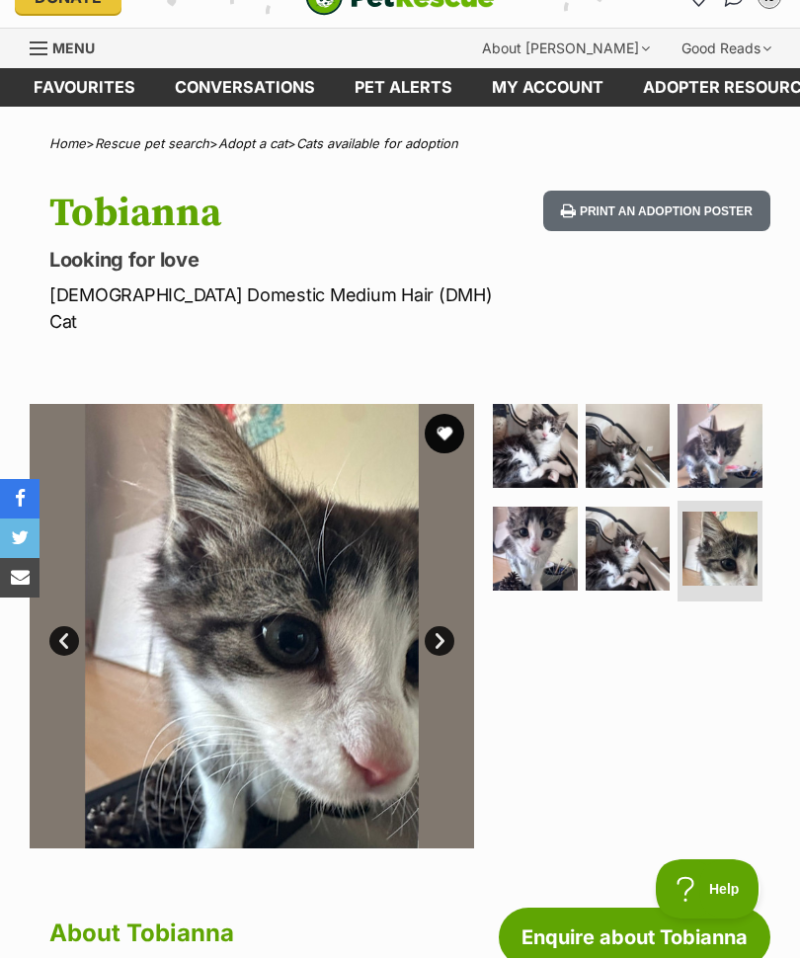
scroll to position [34, 0]
click at [540, 422] on img at bounding box center [535, 446] width 85 height 85
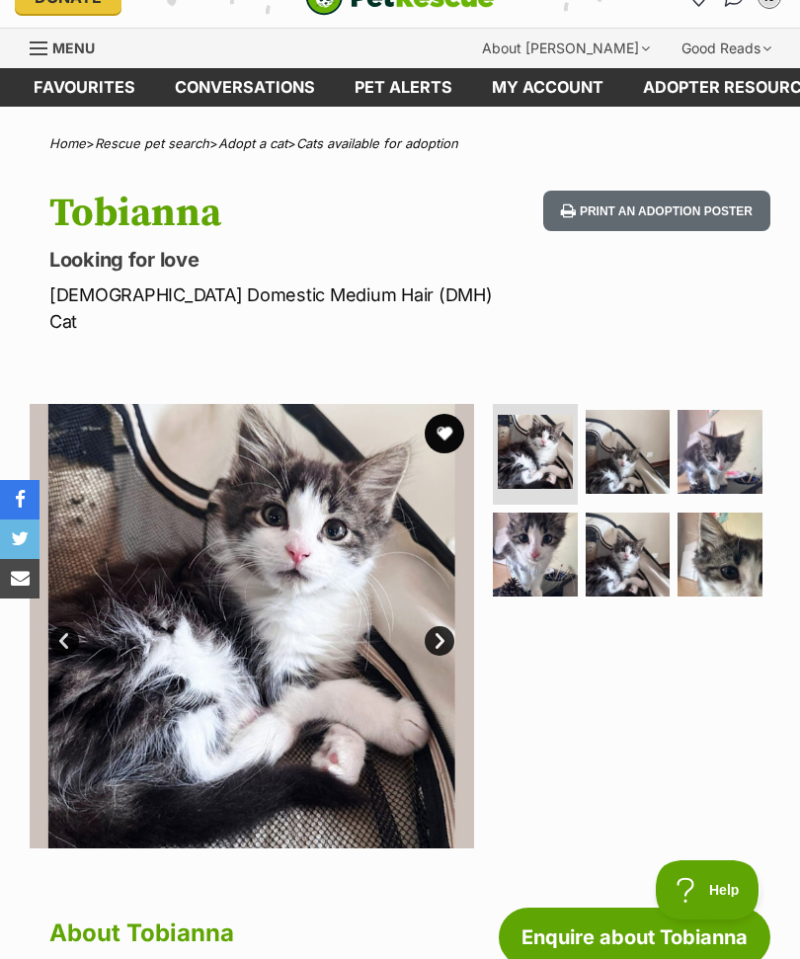
scroll to position [0, 0]
